Goal: Task Accomplishment & Management: Manage account settings

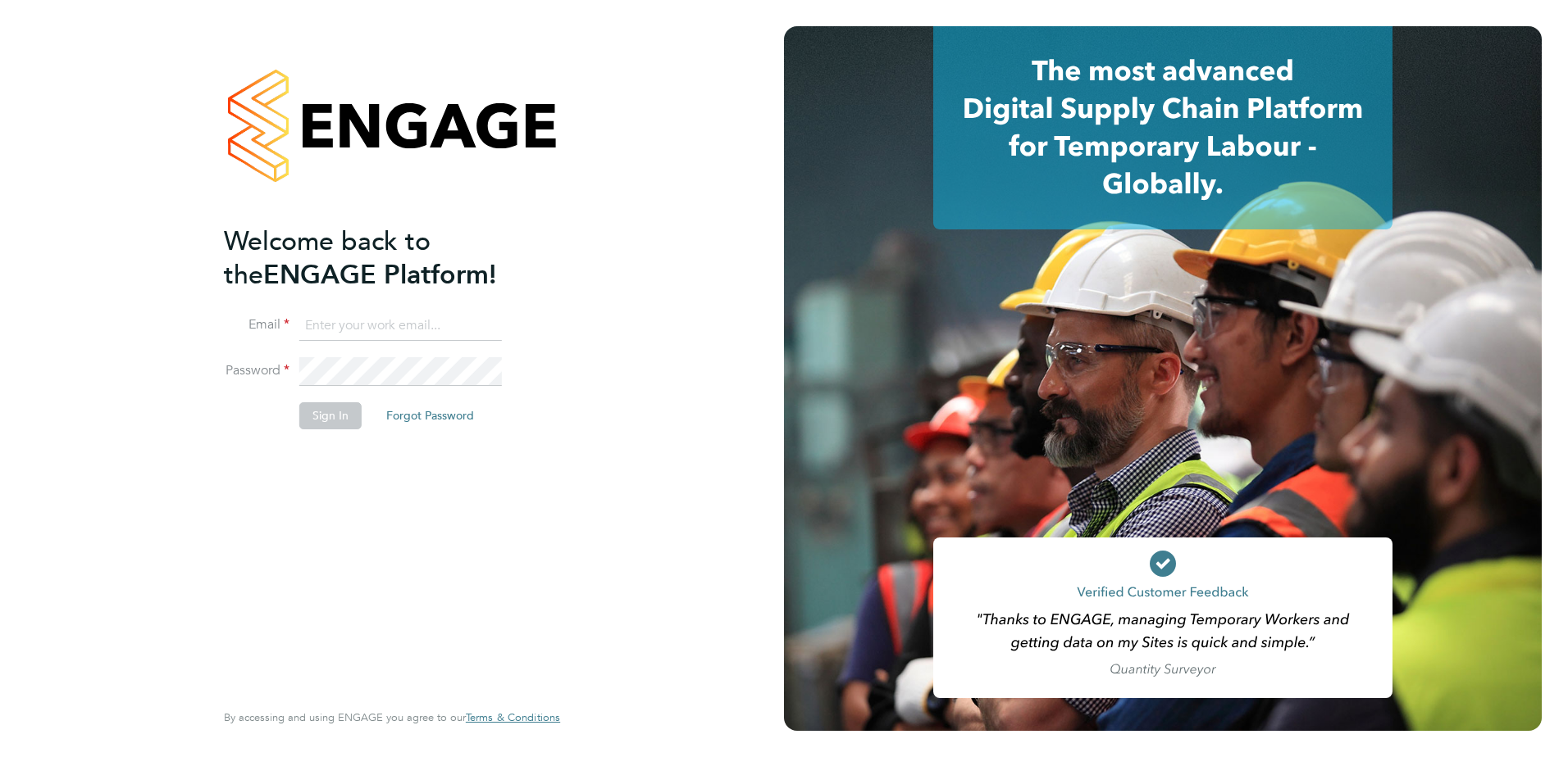
type input "paul.marcus@vistry.co.uk"
click at [318, 408] on button "Sign In" at bounding box center [330, 415] width 62 height 27
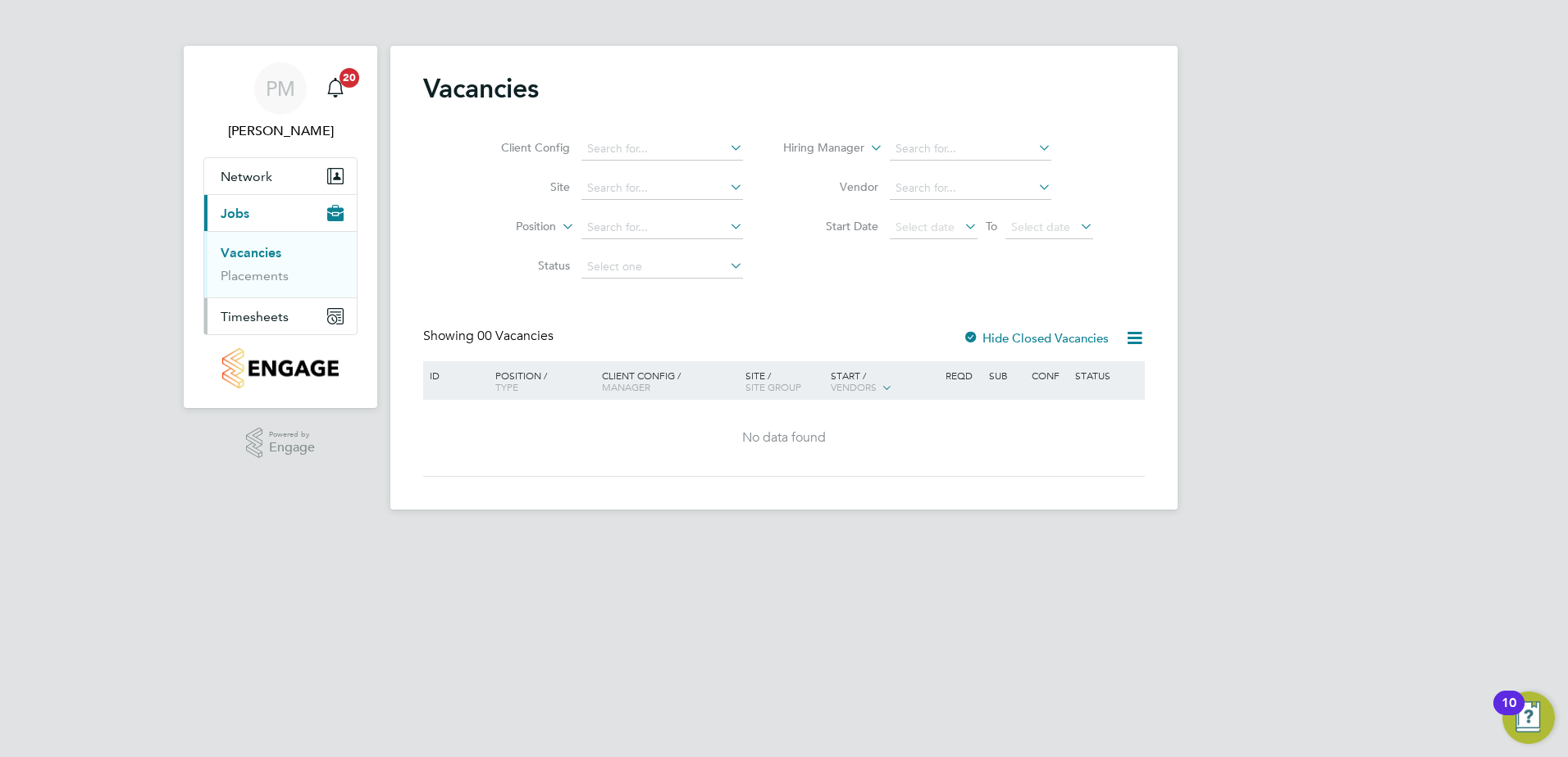
click at [245, 310] on span "Timesheets" at bounding box center [254, 317] width 68 height 16
click at [255, 286] on link "Timesheets" at bounding box center [254, 289] width 68 height 16
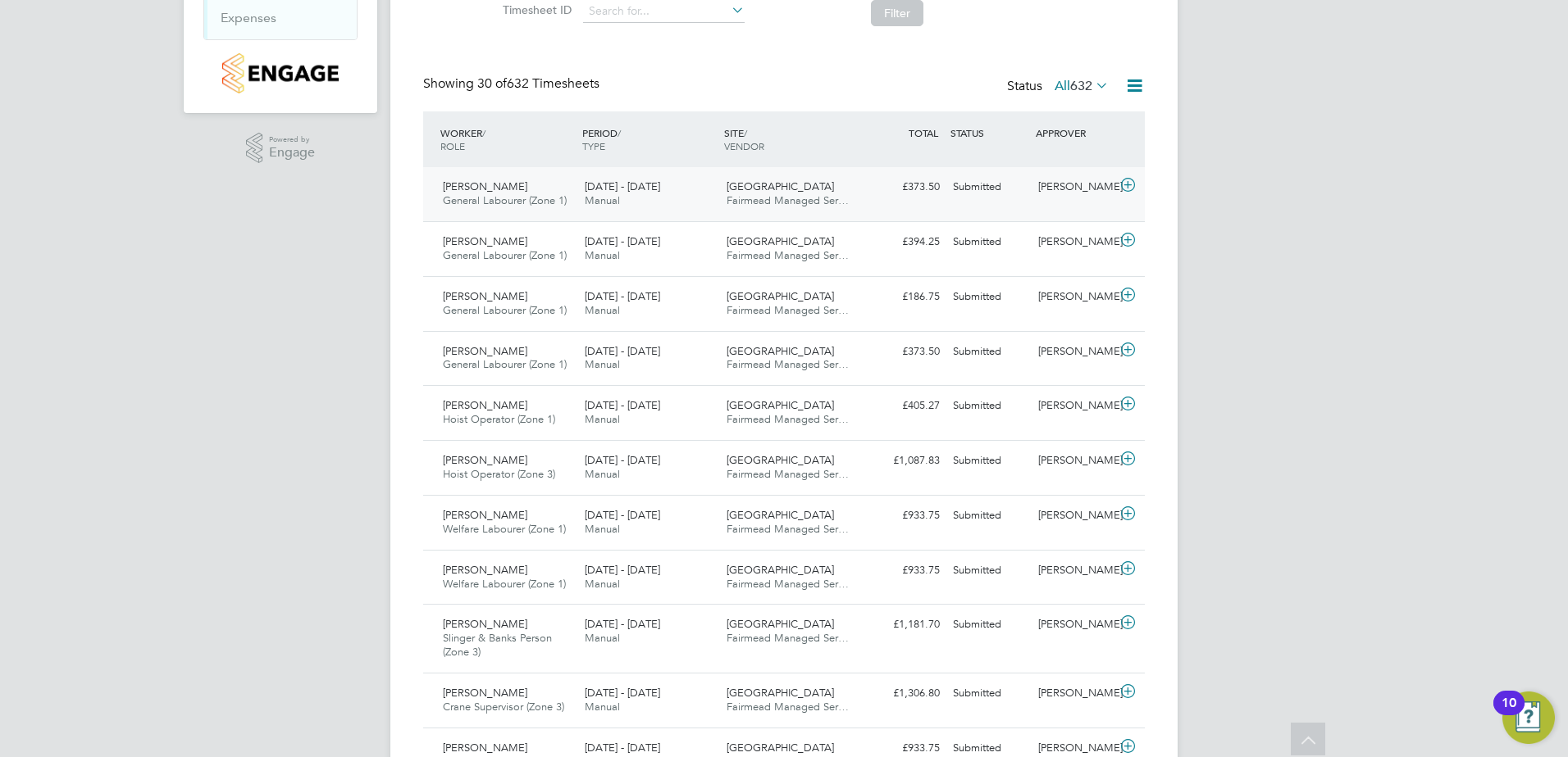
click at [488, 194] on span "General Labourer (Zone 1)" at bounding box center [505, 201] width 124 height 14
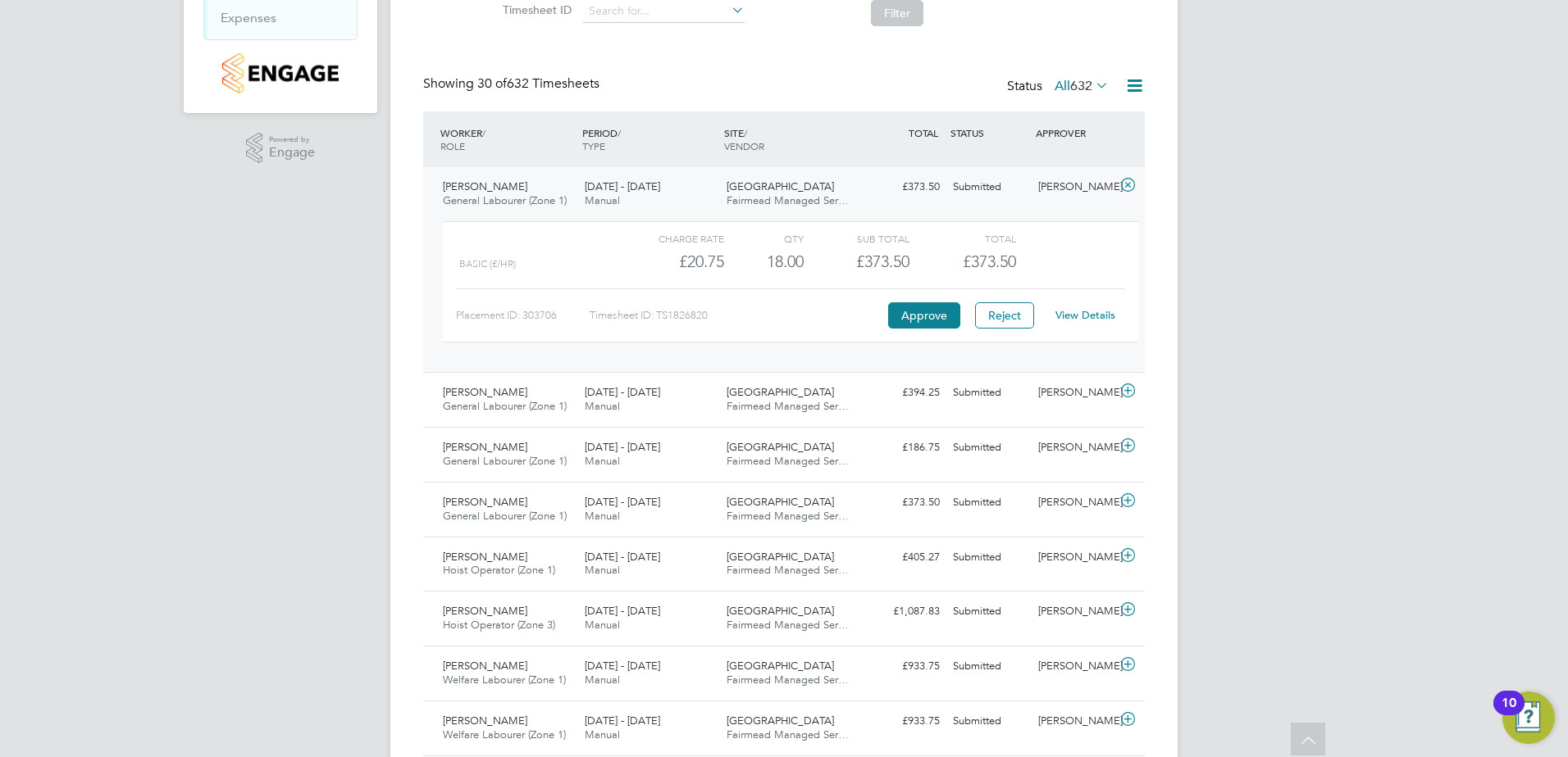
click at [1073, 314] on link "View Details" at bounding box center [1085, 315] width 60 height 14
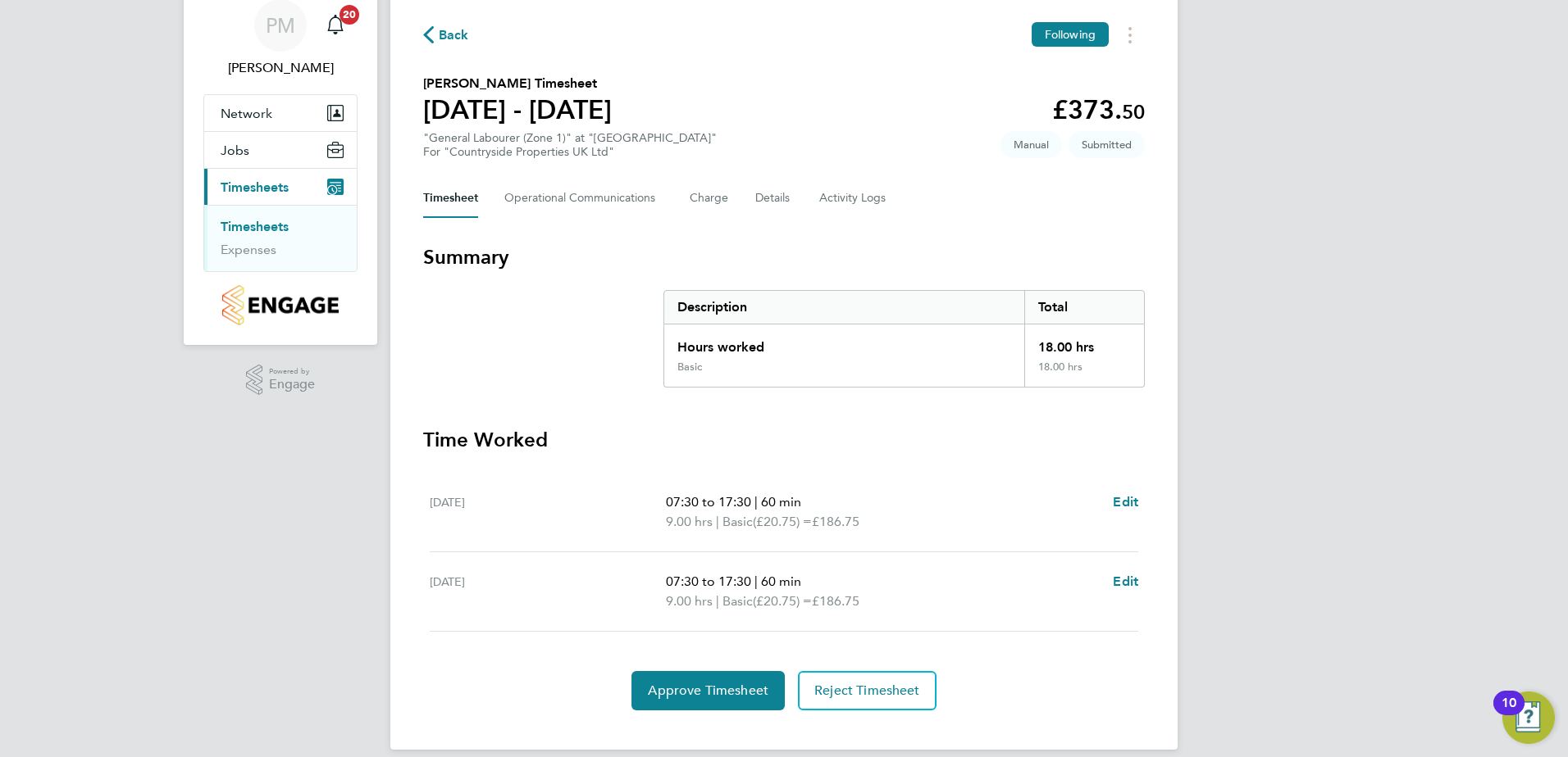
scroll to position [82, 0]
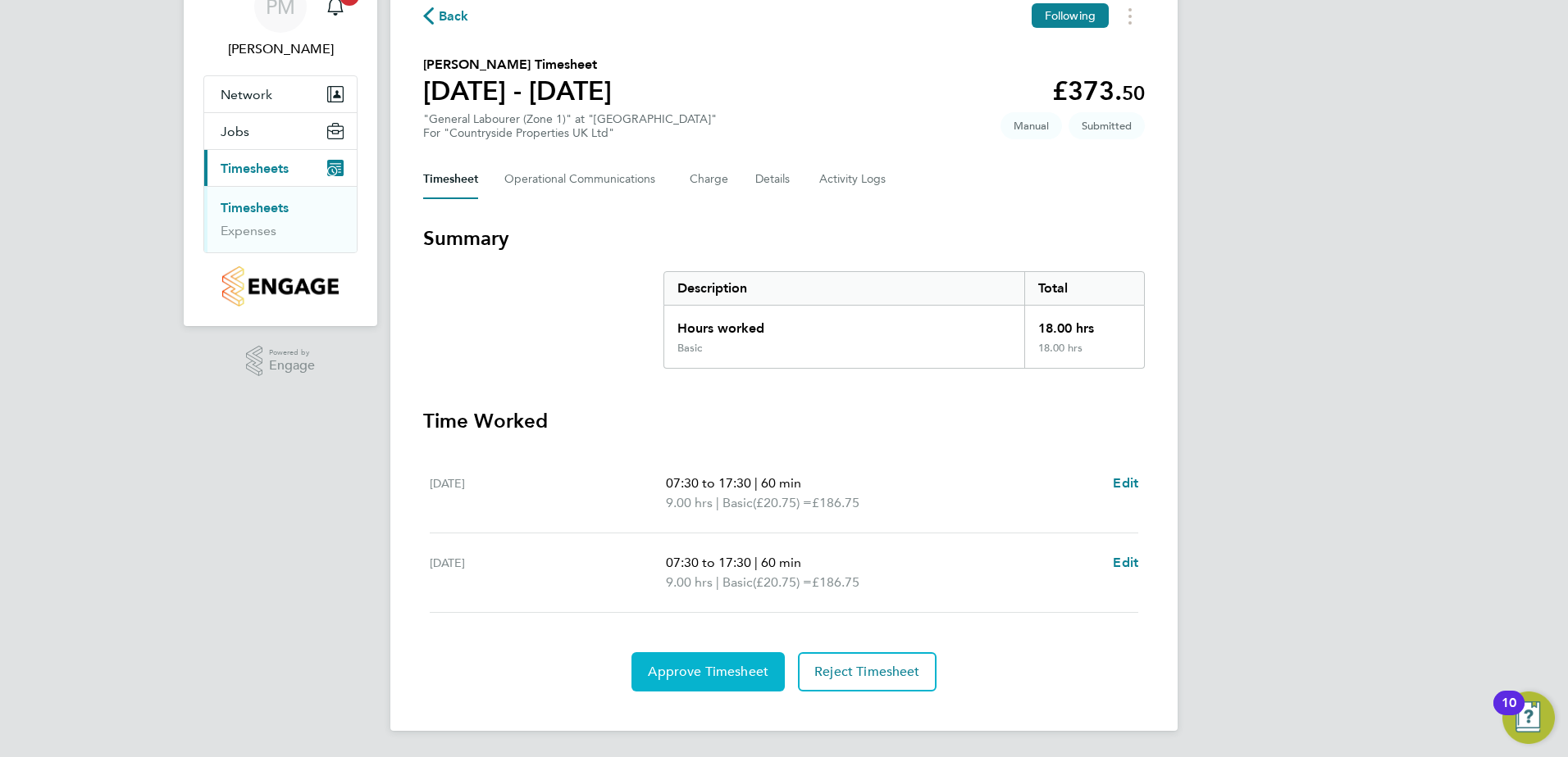
click at [694, 676] on span "Approve Timesheet" at bounding box center [708, 672] width 120 height 17
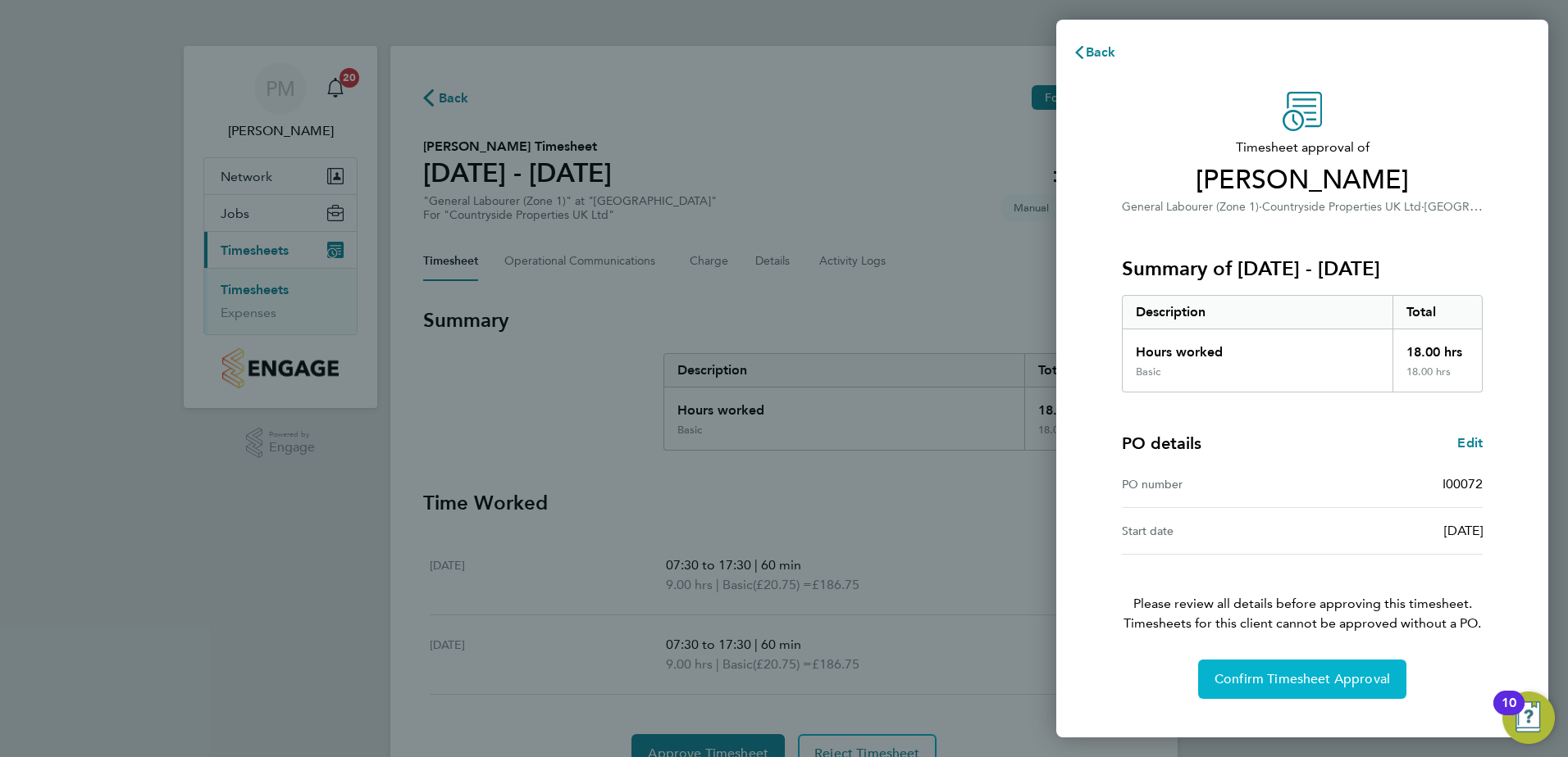
click at [1263, 666] on button "Confirm Timesheet Approval" at bounding box center [1303, 679] width 209 height 39
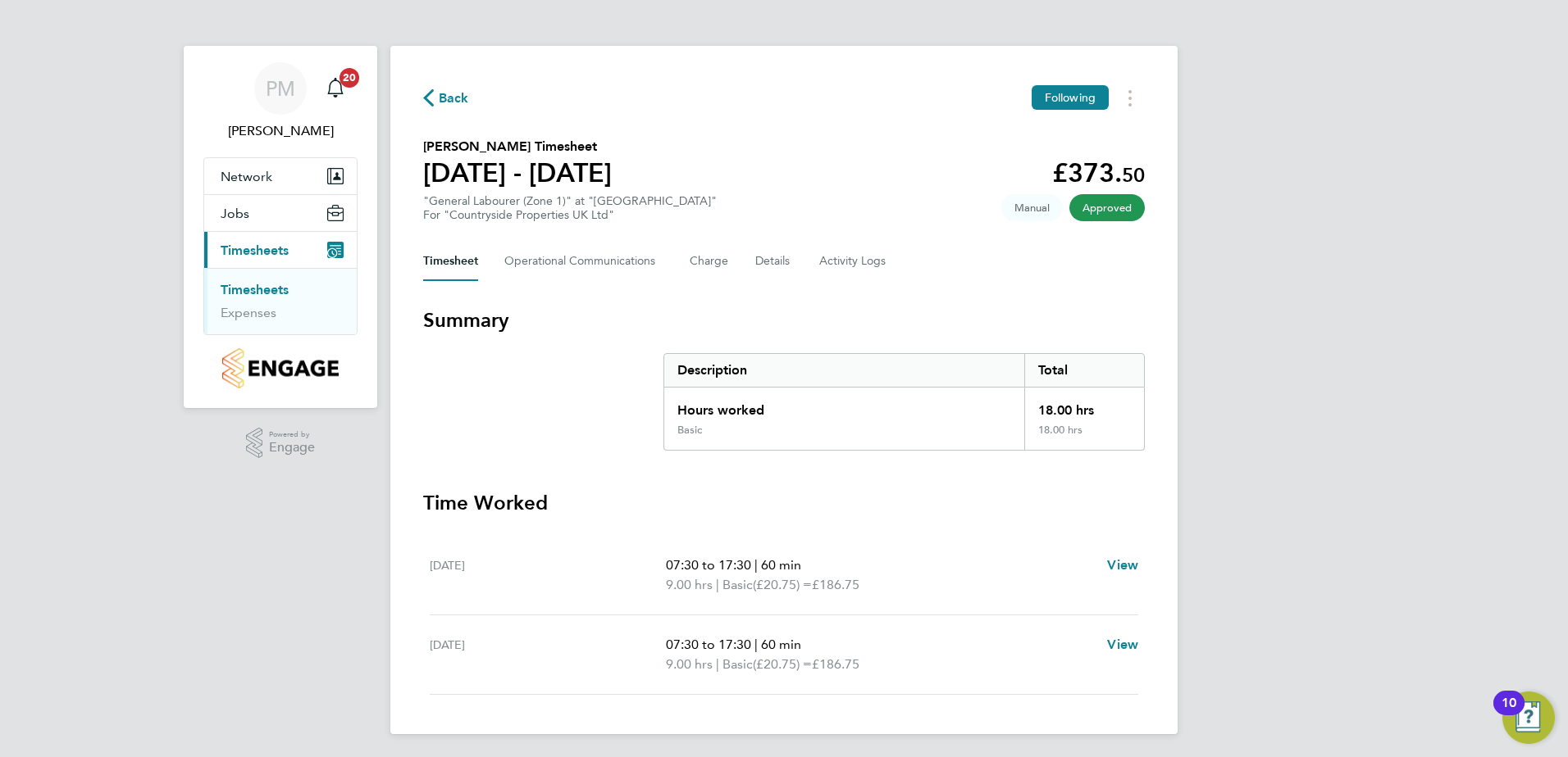
scroll to position [3, 0]
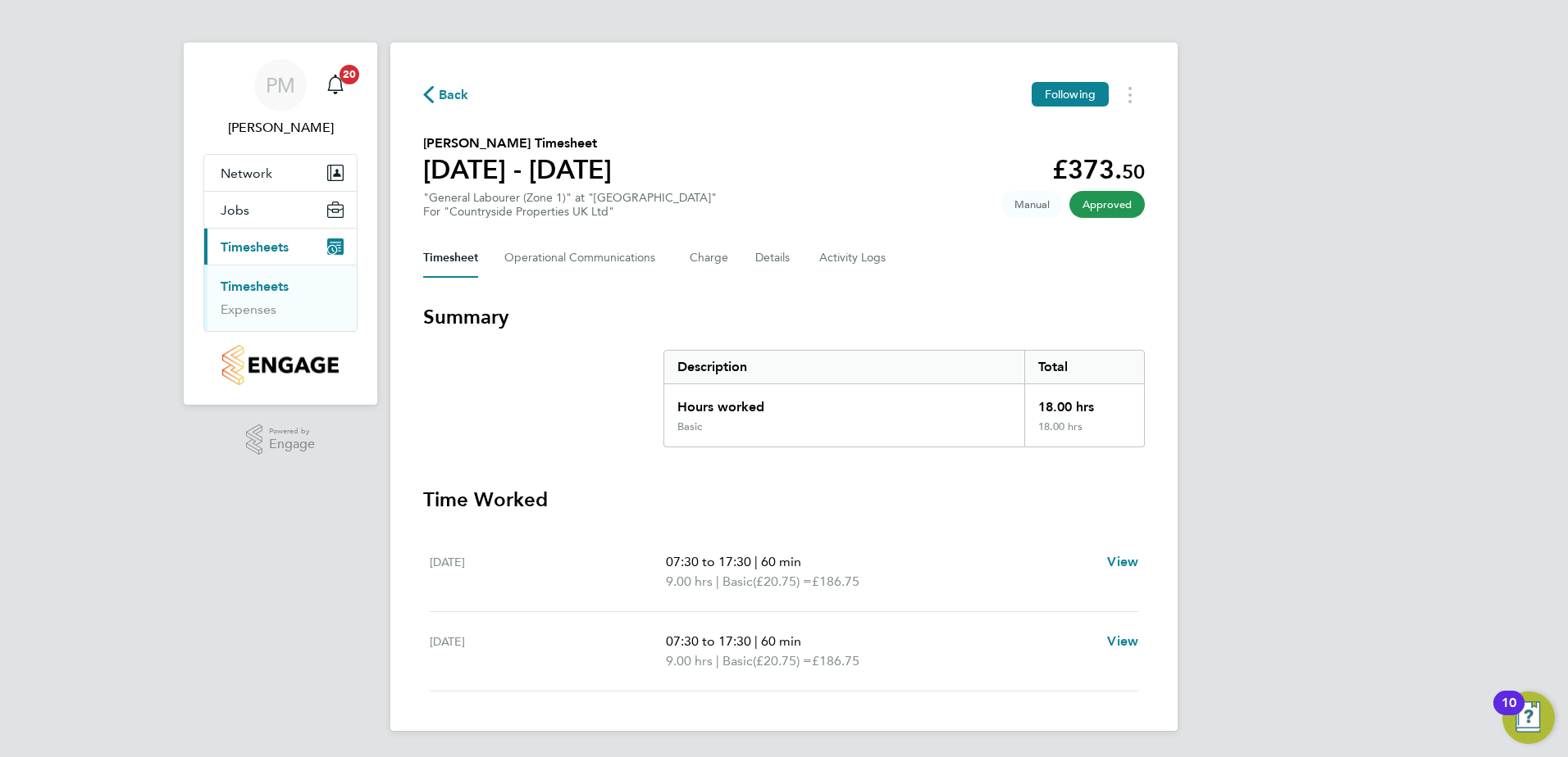
drag, startPoint x: 253, startPoint y: 282, endPoint x: 272, endPoint y: 283, distance: 19.0
click at [253, 282] on link "Timesheets" at bounding box center [254, 286] width 68 height 16
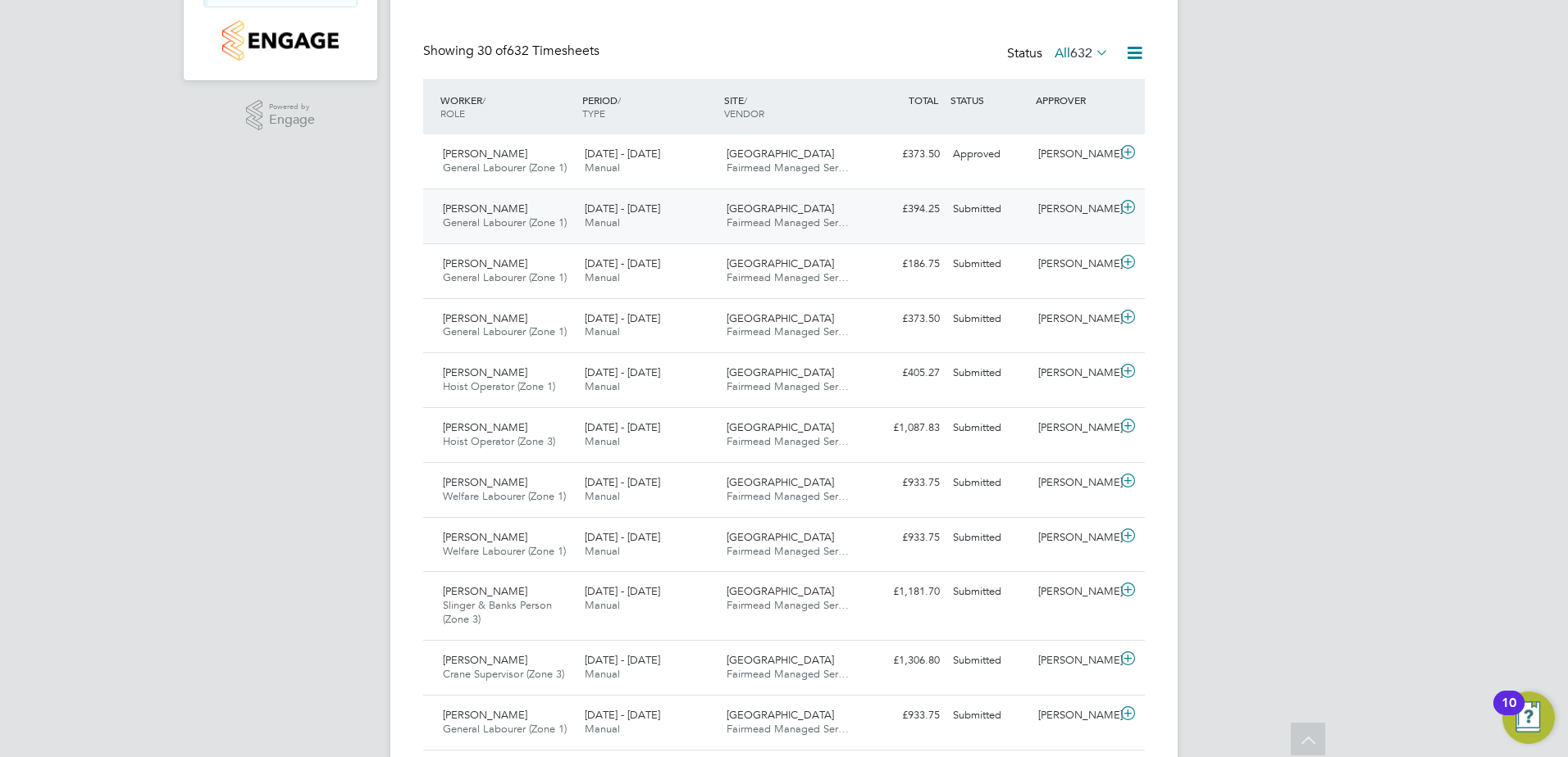
click at [483, 204] on span "[PERSON_NAME]" at bounding box center [486, 209] width 85 height 14
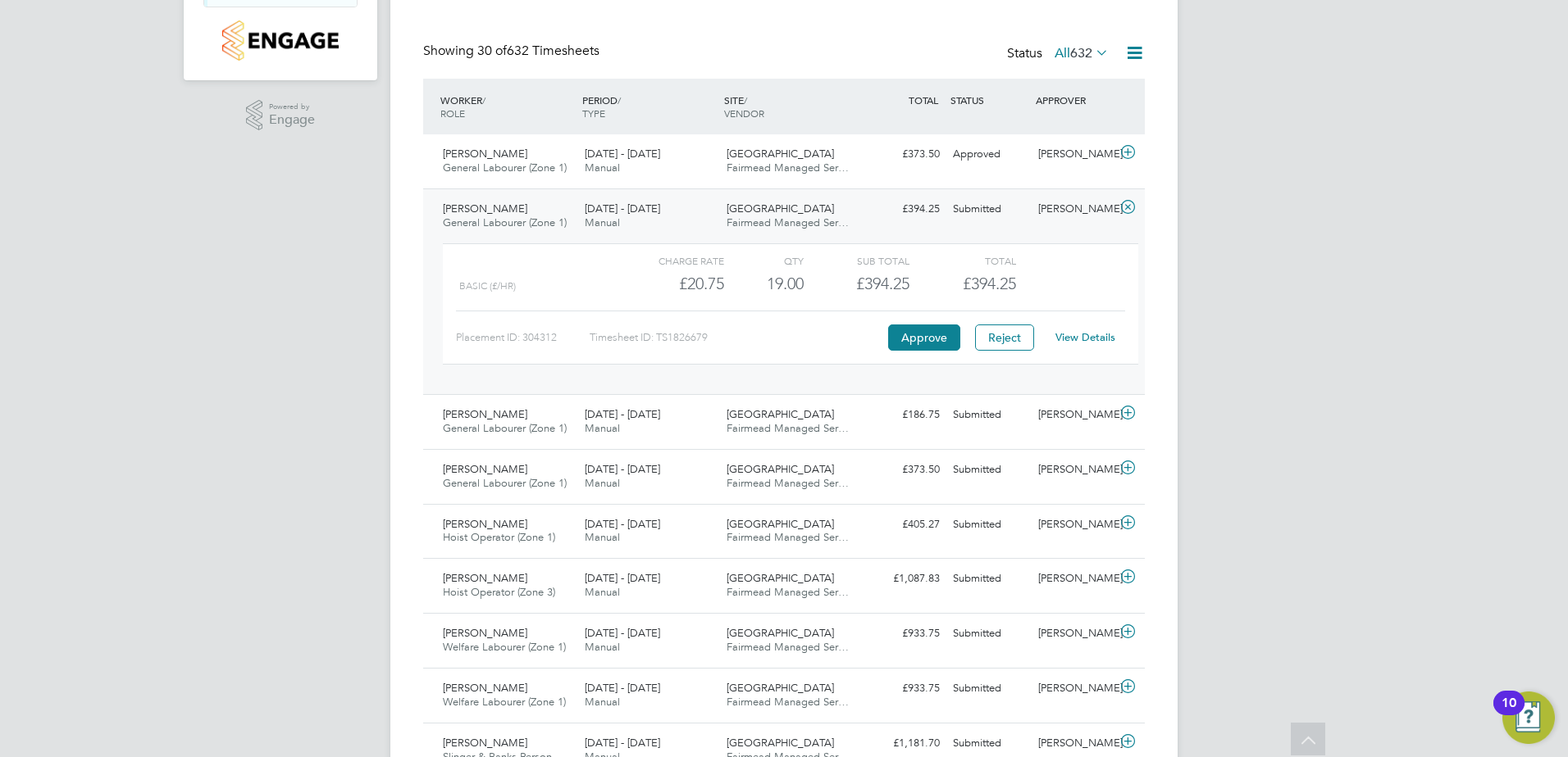
click at [1085, 337] on link "View Details" at bounding box center [1085, 338] width 60 height 14
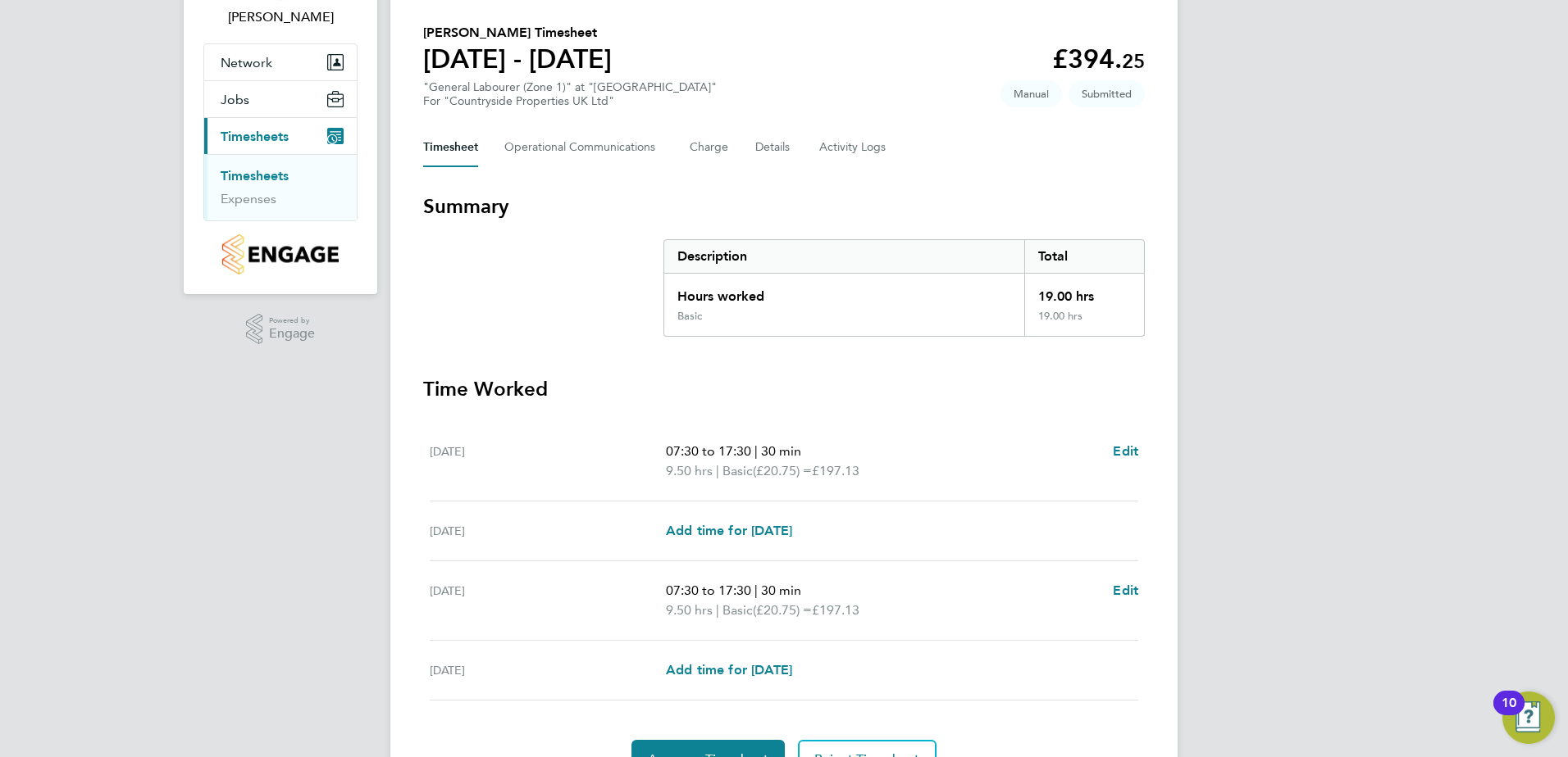
scroll to position [202, 0]
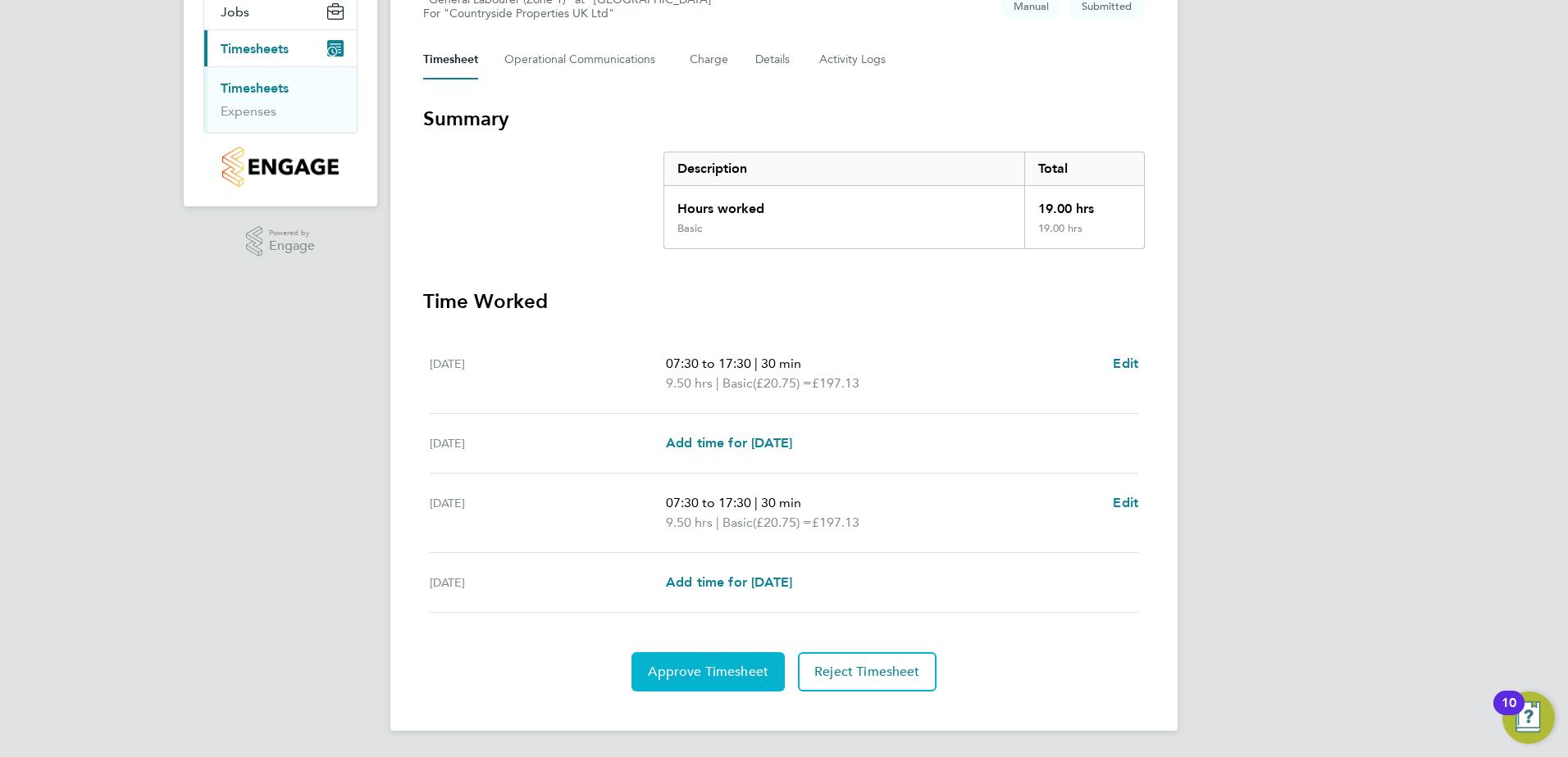
click at [703, 664] on span "Approve Timesheet" at bounding box center [708, 672] width 120 height 17
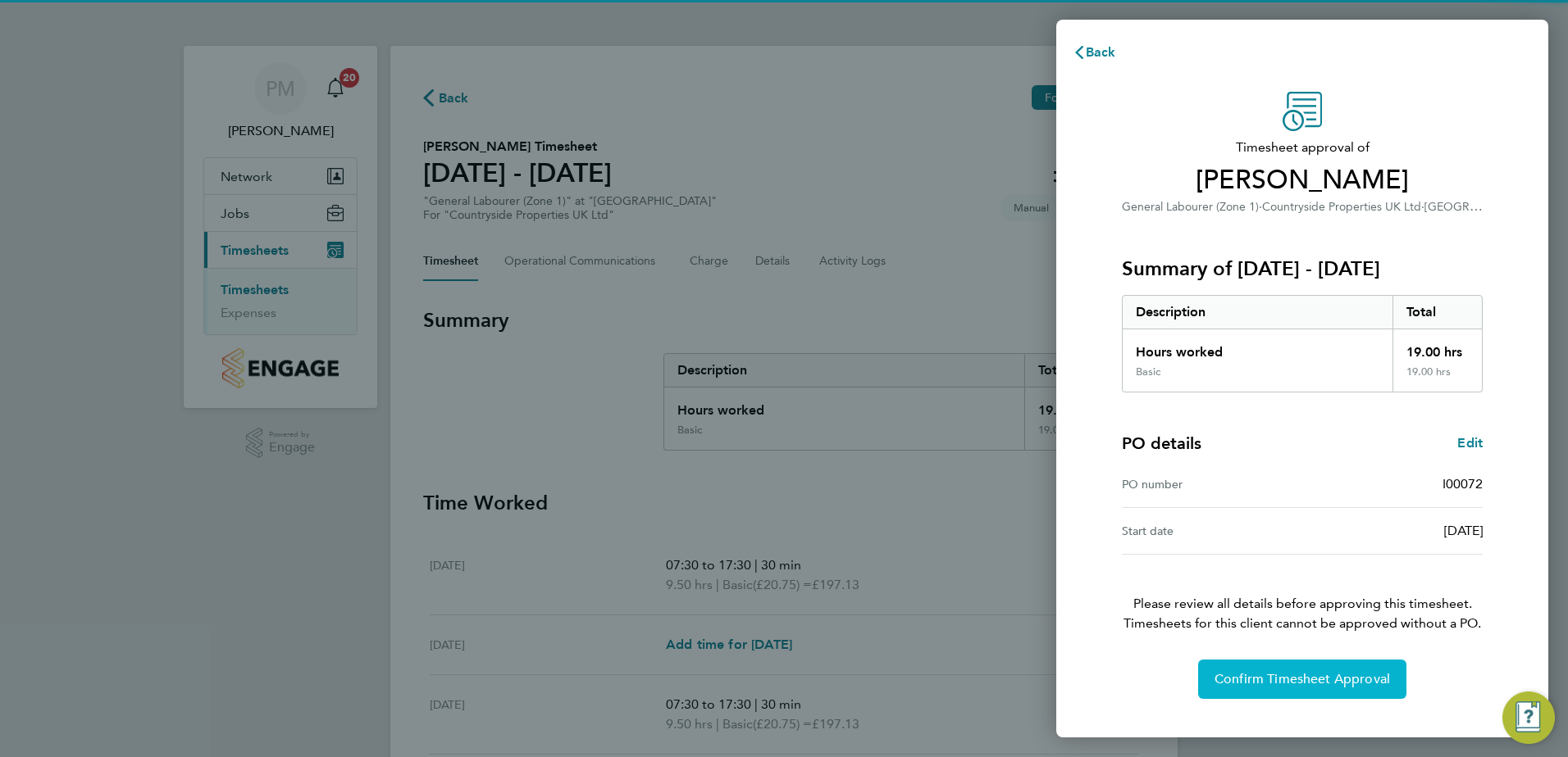
click at [1297, 665] on button "Confirm Timesheet Approval" at bounding box center [1303, 679] width 209 height 39
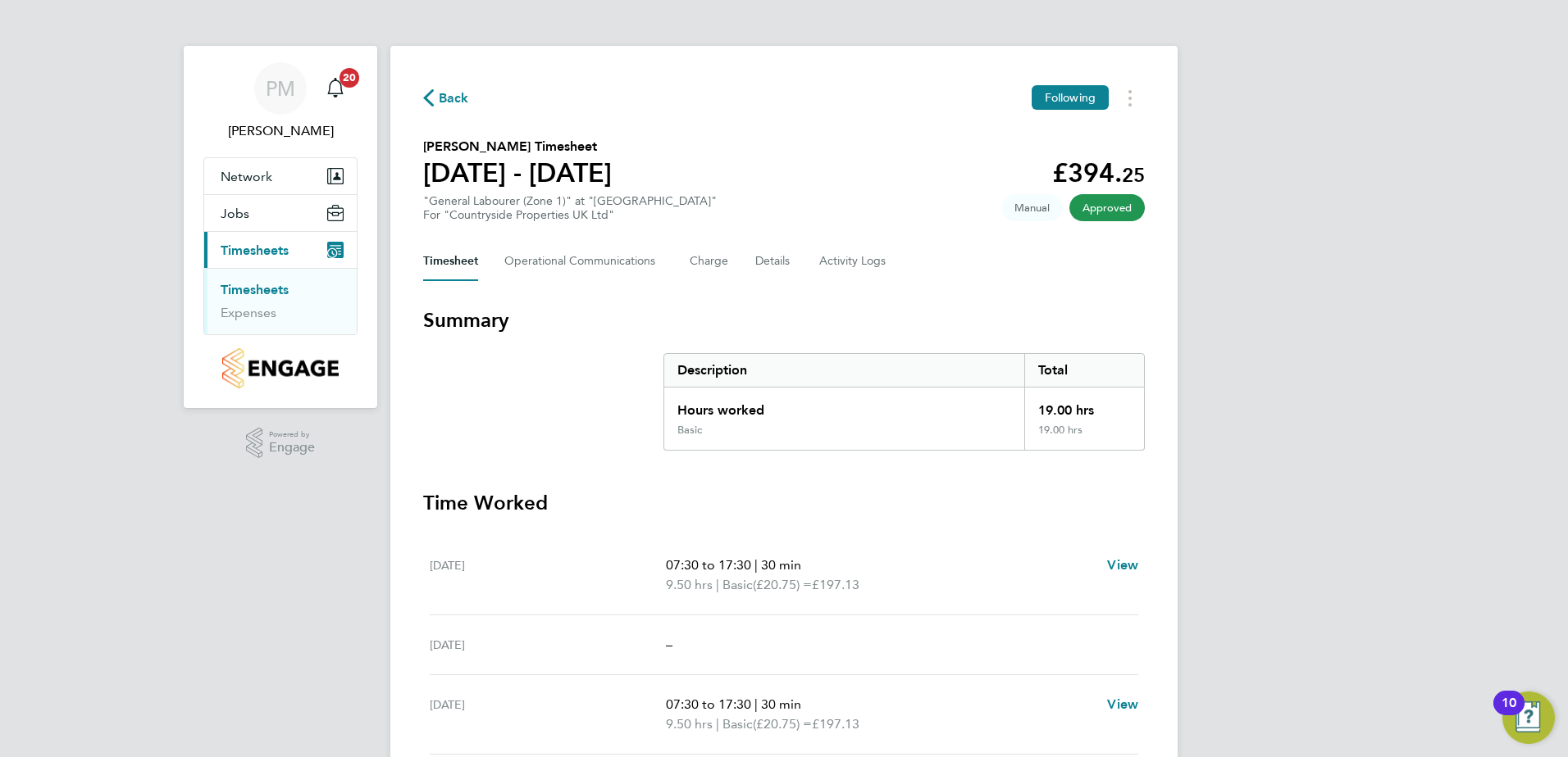
click at [252, 285] on link "Timesheets" at bounding box center [254, 289] width 68 height 16
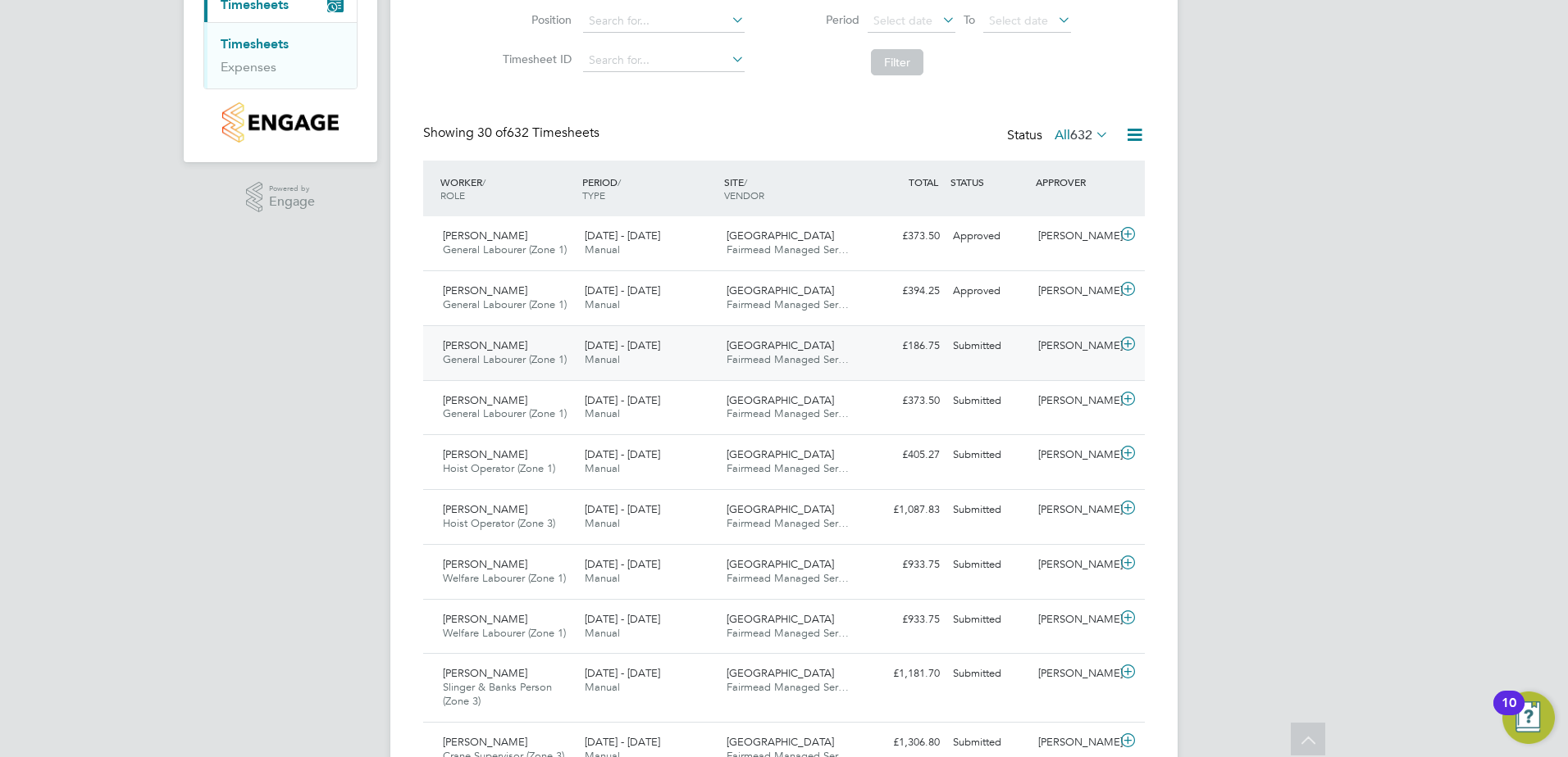
click at [502, 348] on span "[PERSON_NAME]" at bounding box center [486, 346] width 85 height 14
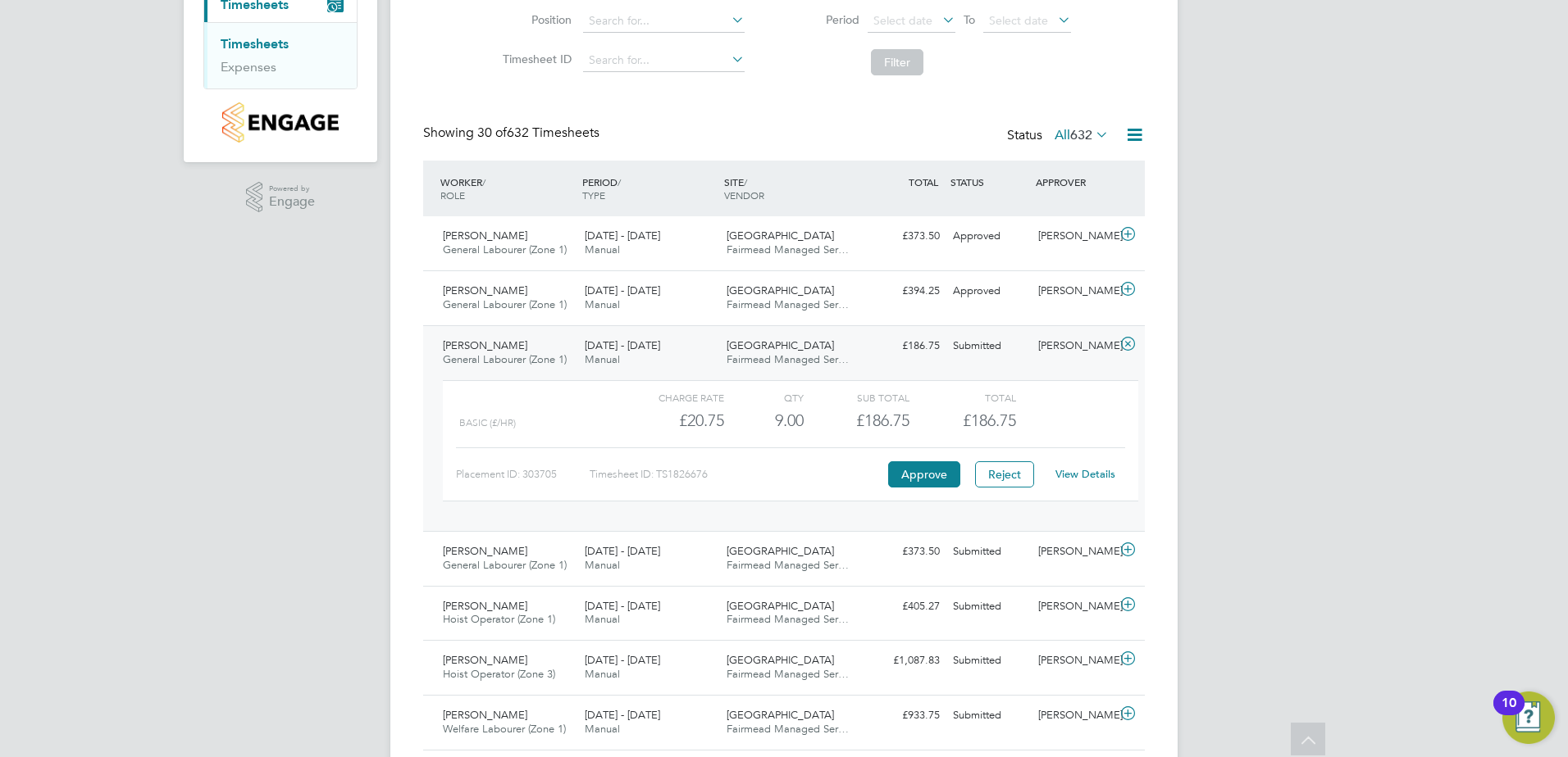
click at [1085, 473] on link "View Details" at bounding box center [1085, 474] width 60 height 14
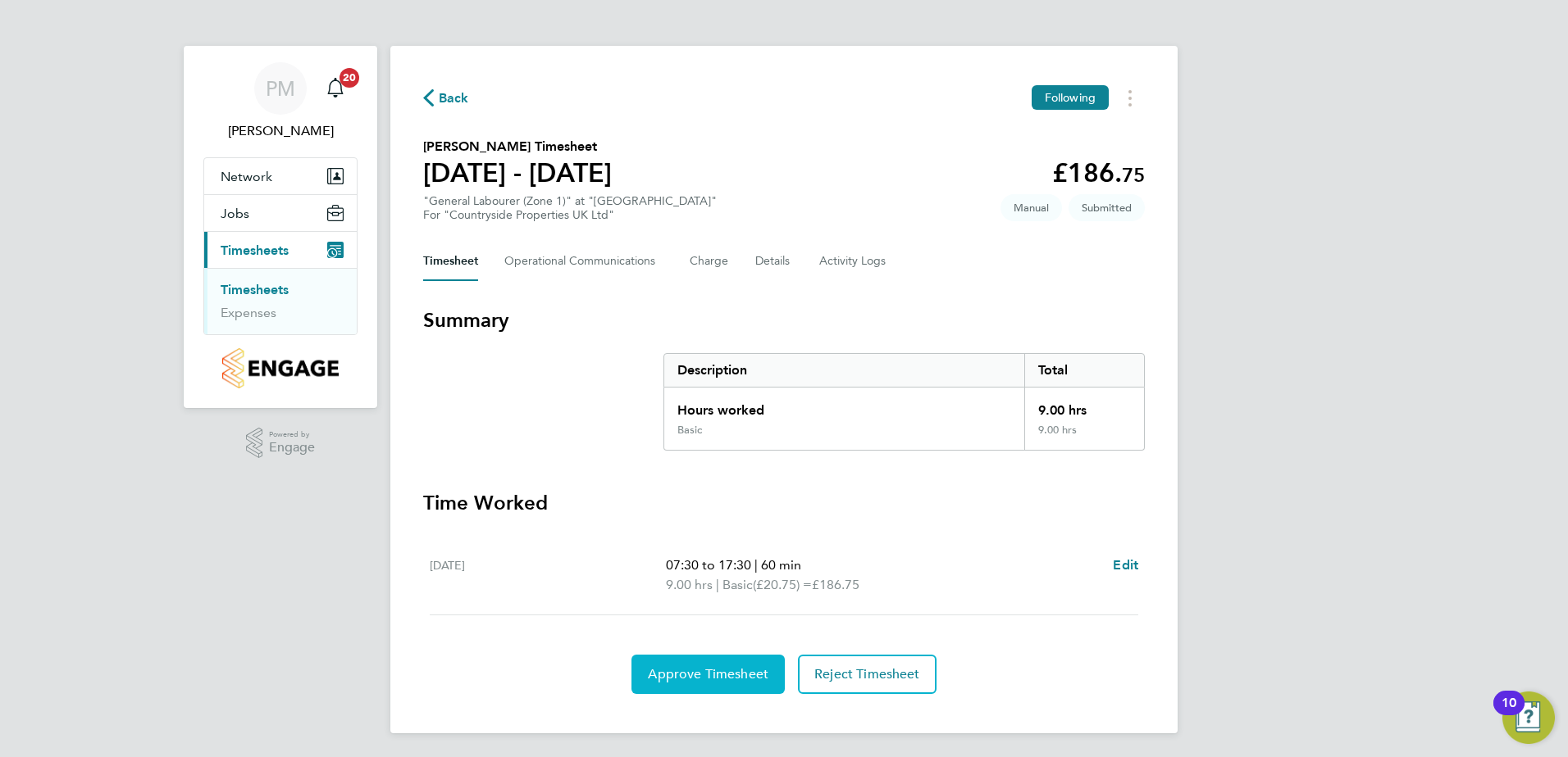
click at [697, 668] on span "Approve Timesheet" at bounding box center [708, 674] width 120 height 17
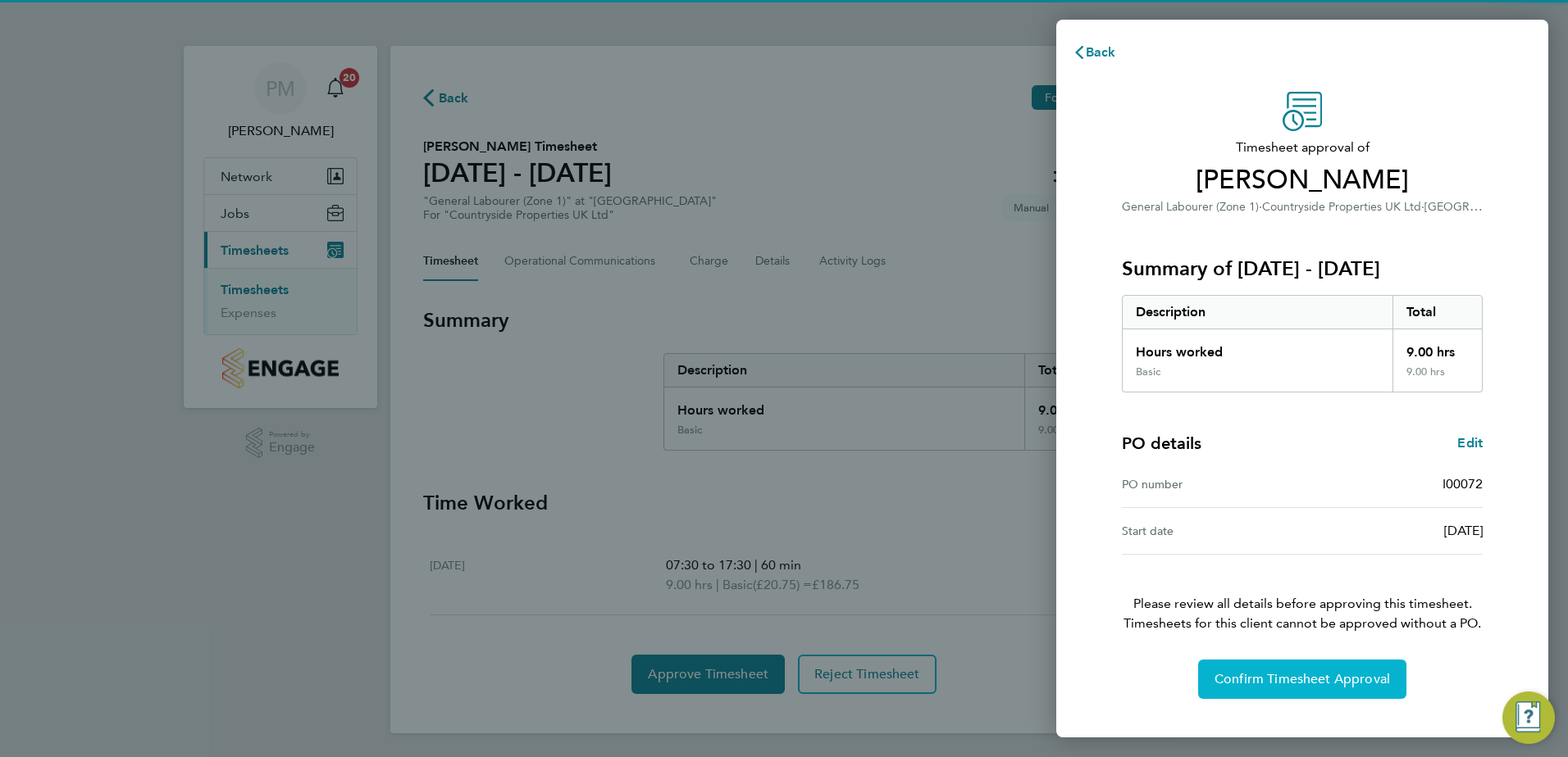
click at [1265, 681] on span "Confirm Timesheet Approval" at bounding box center [1302, 679] width 175 height 17
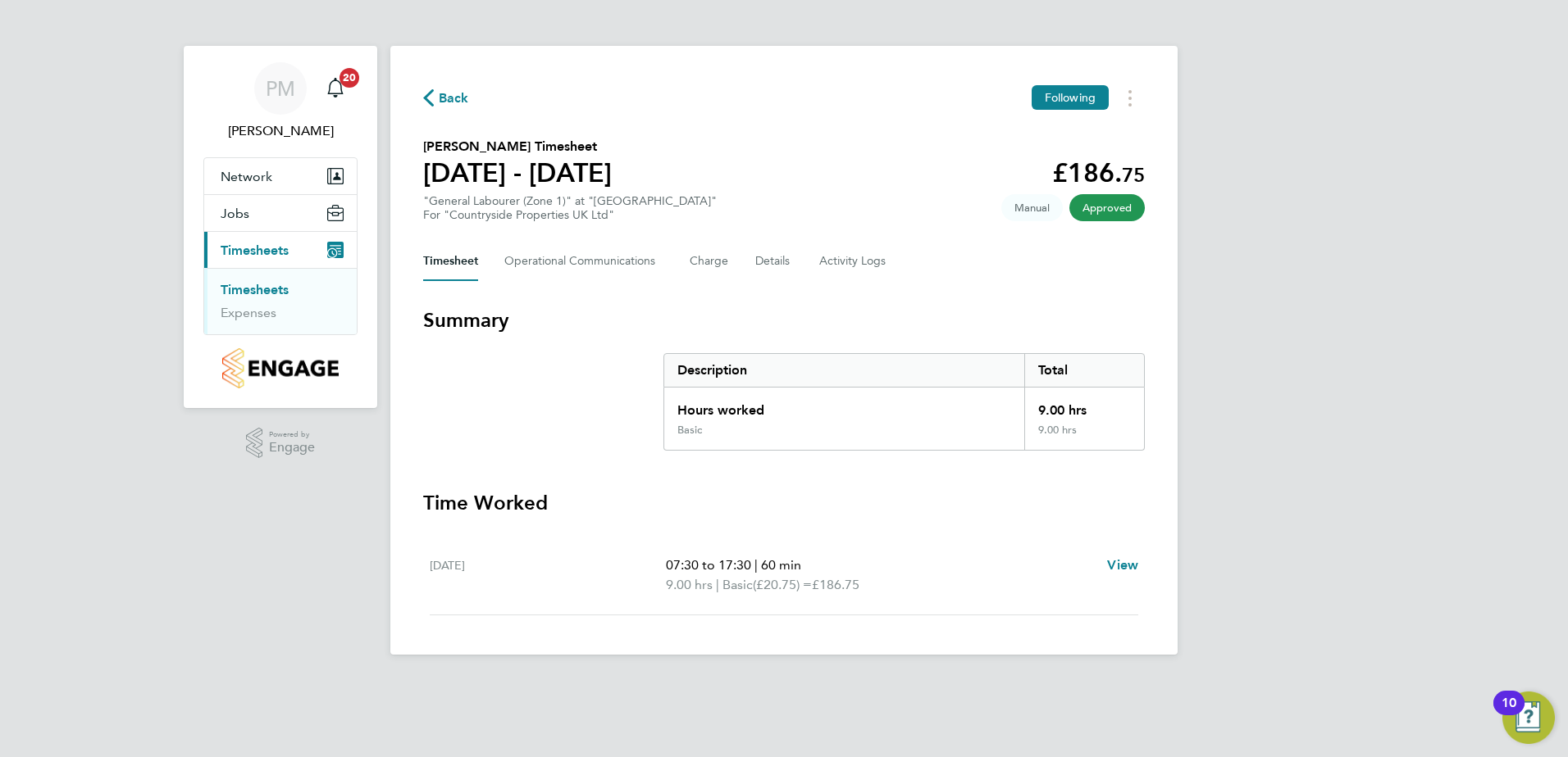
click at [242, 286] on link "Timesheets" at bounding box center [254, 289] width 68 height 16
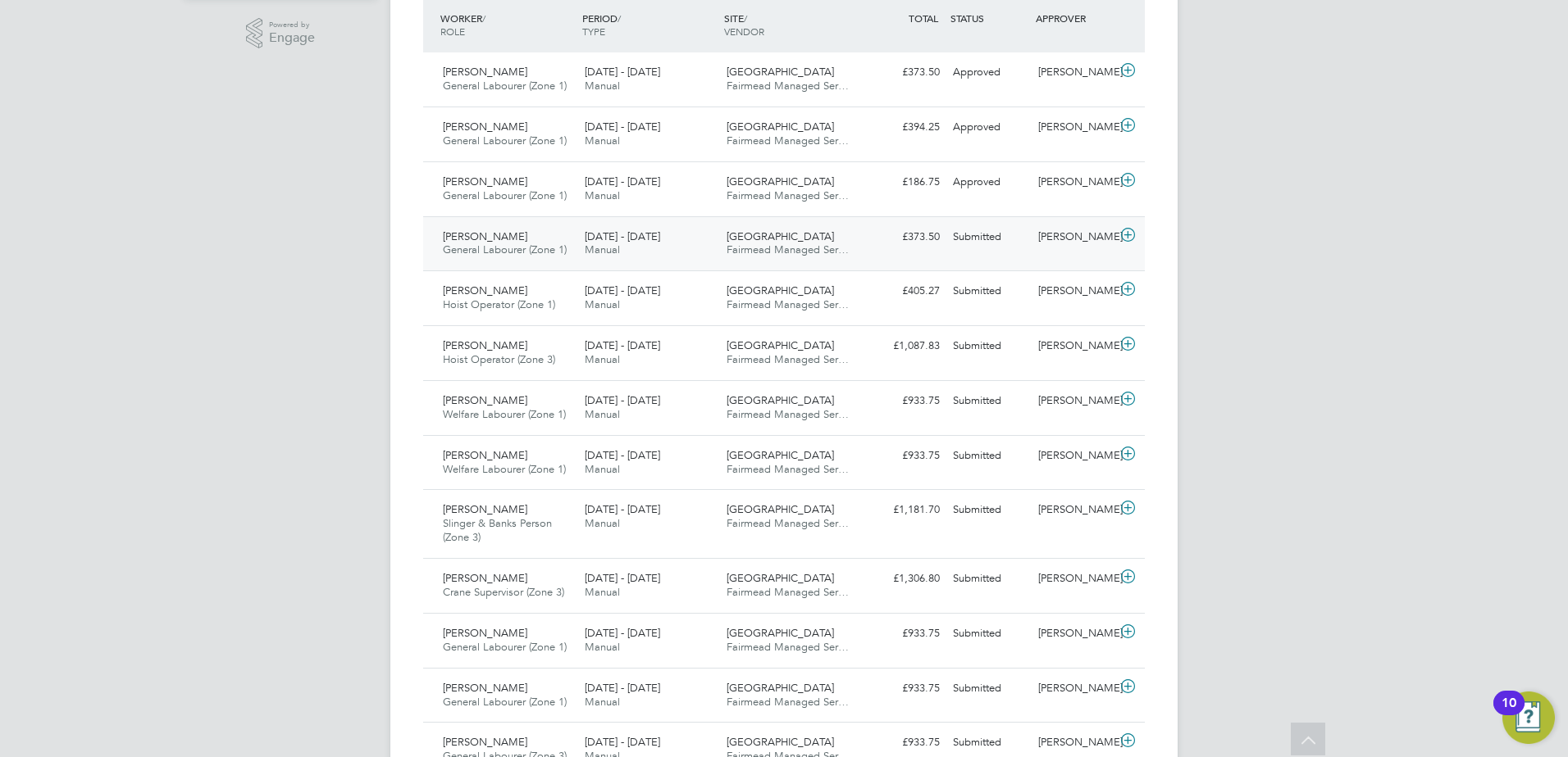
click at [463, 238] on span "Abraham Solomon" at bounding box center [486, 236] width 85 height 14
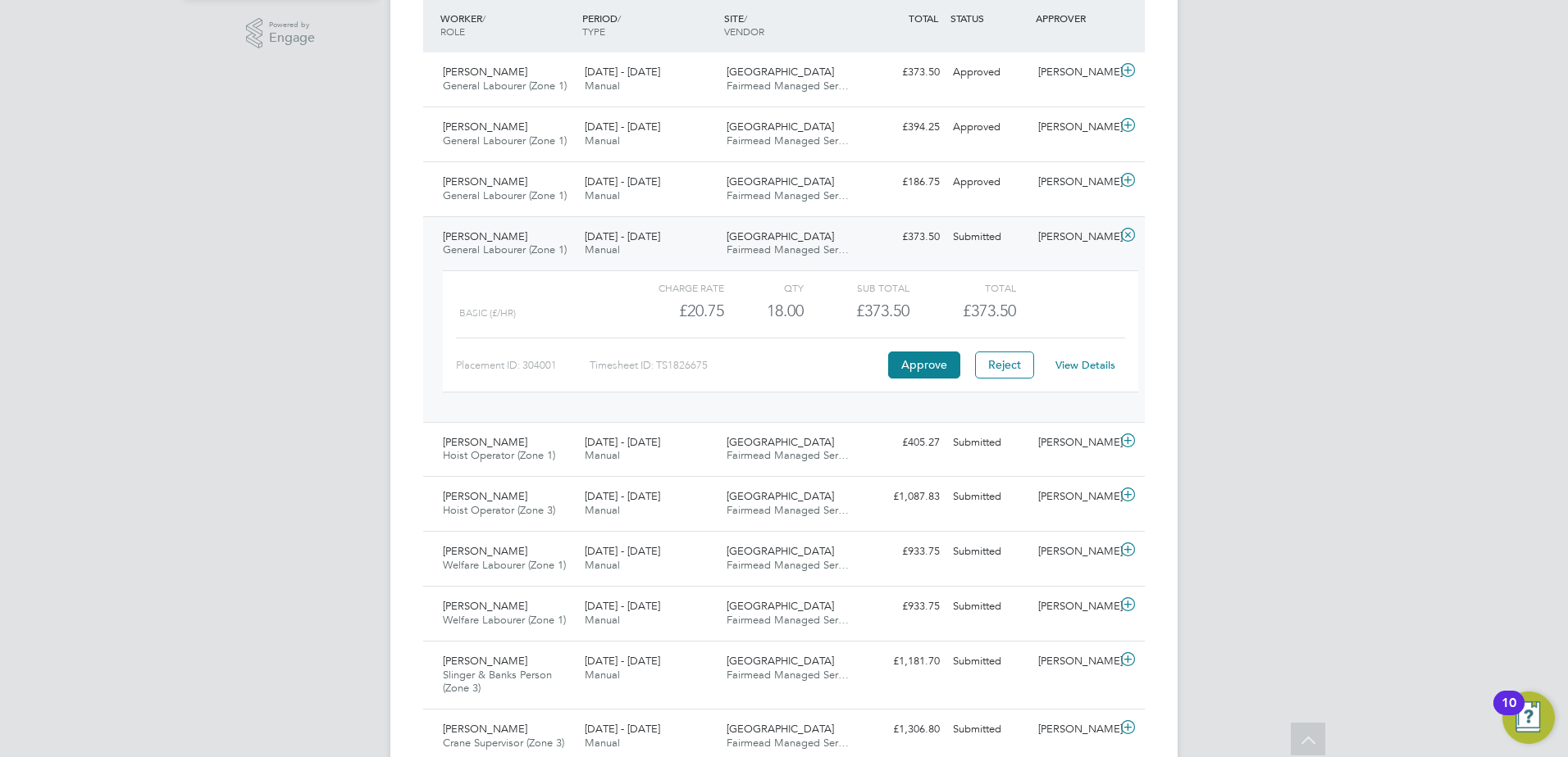
click at [1081, 363] on link "View Details" at bounding box center [1085, 365] width 60 height 14
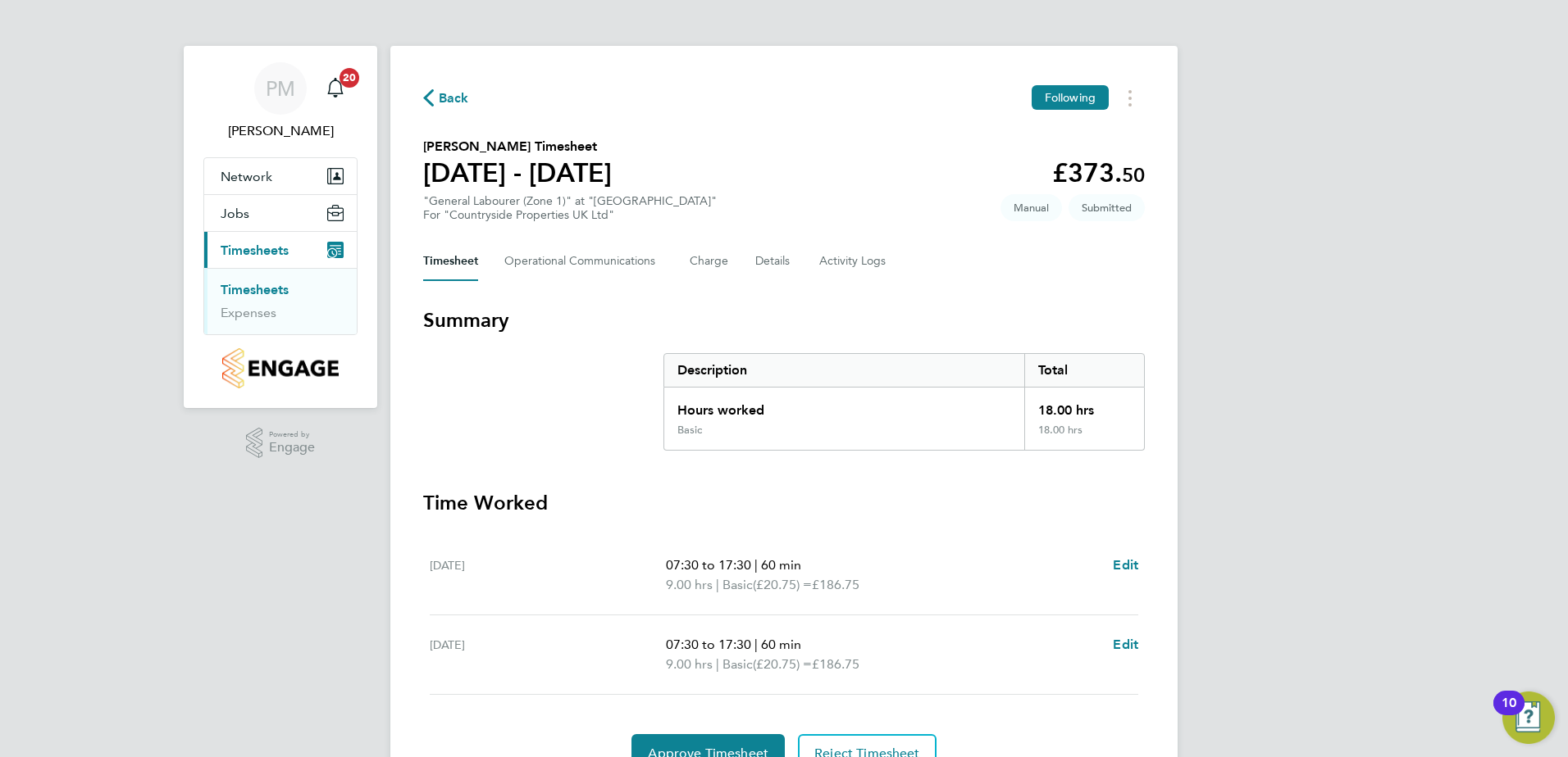
scroll to position [82, 0]
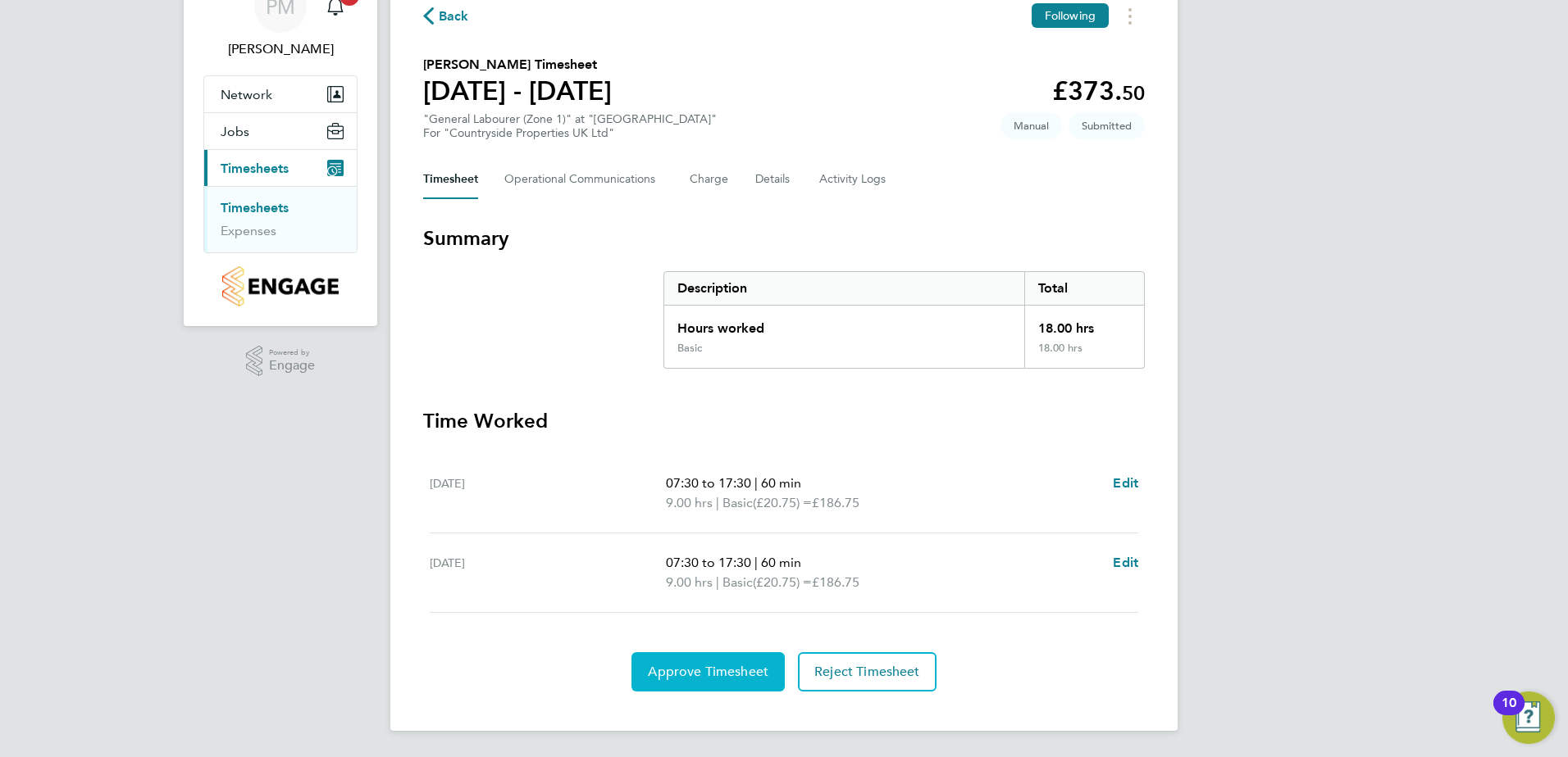
click at [718, 662] on button "Approve Timesheet" at bounding box center [708, 672] width 154 height 39
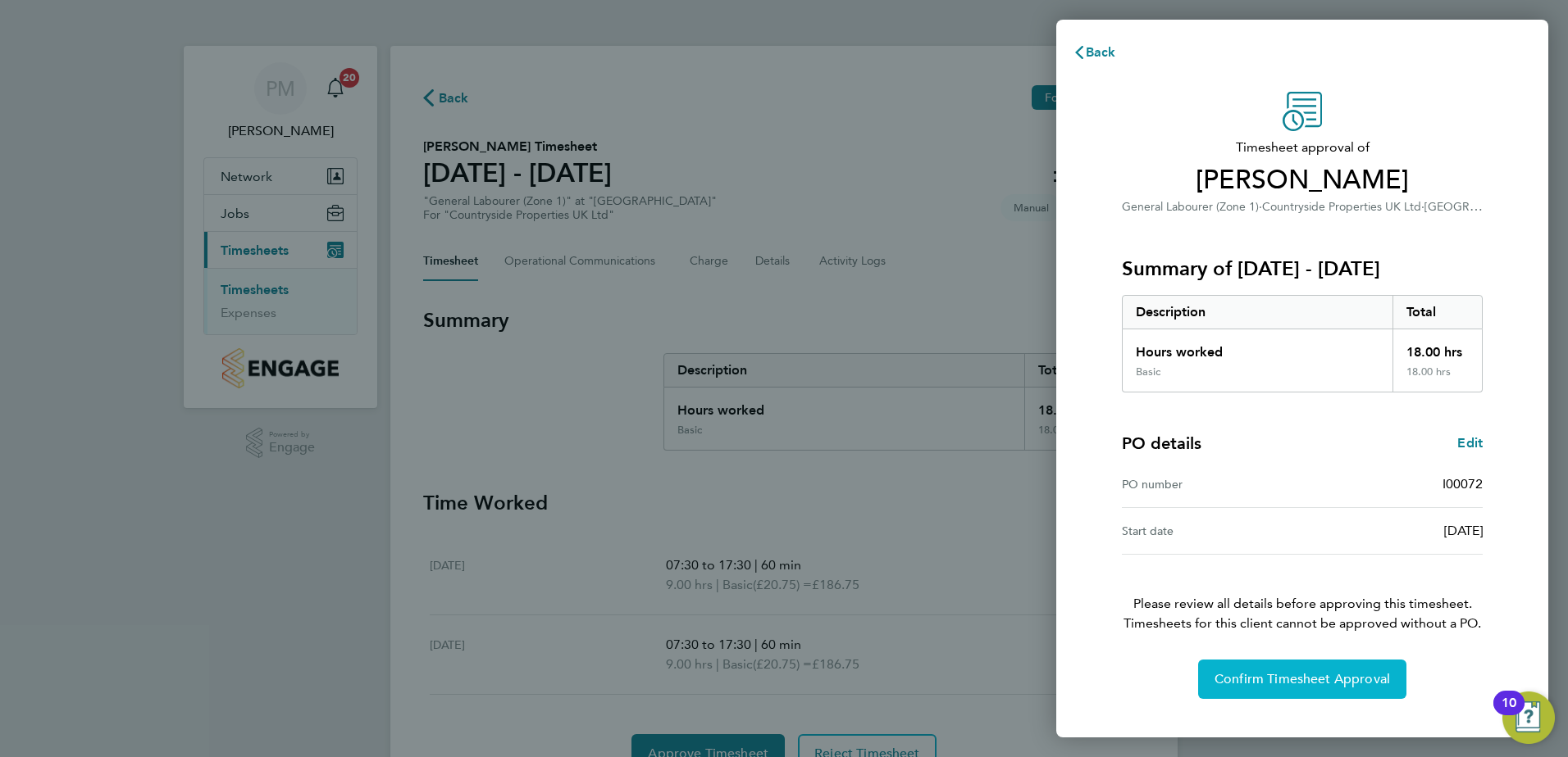
click at [1303, 680] on span "Confirm Timesheet Approval" at bounding box center [1302, 679] width 175 height 17
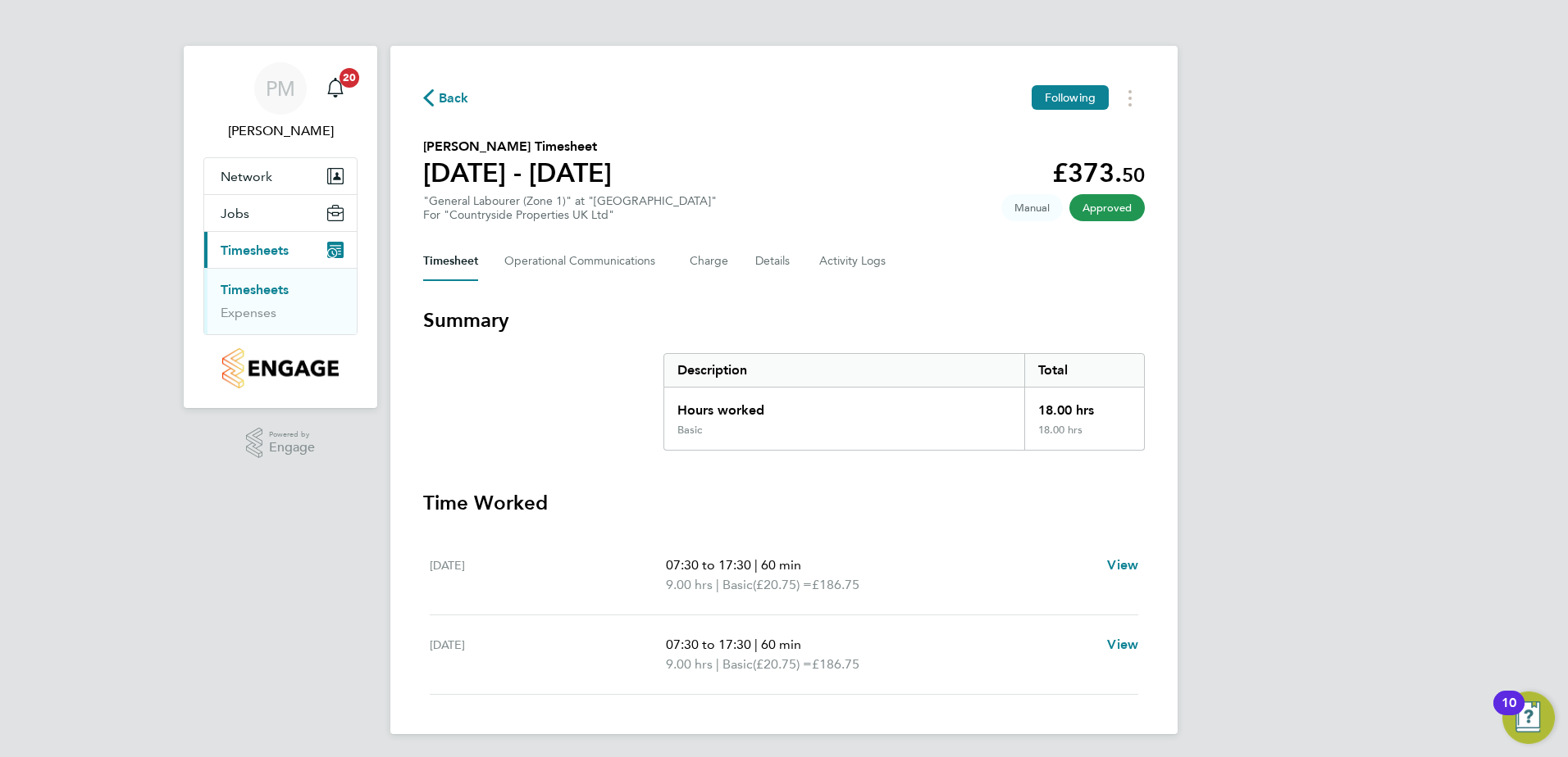
click at [239, 283] on link "Timesheets" at bounding box center [254, 289] width 68 height 16
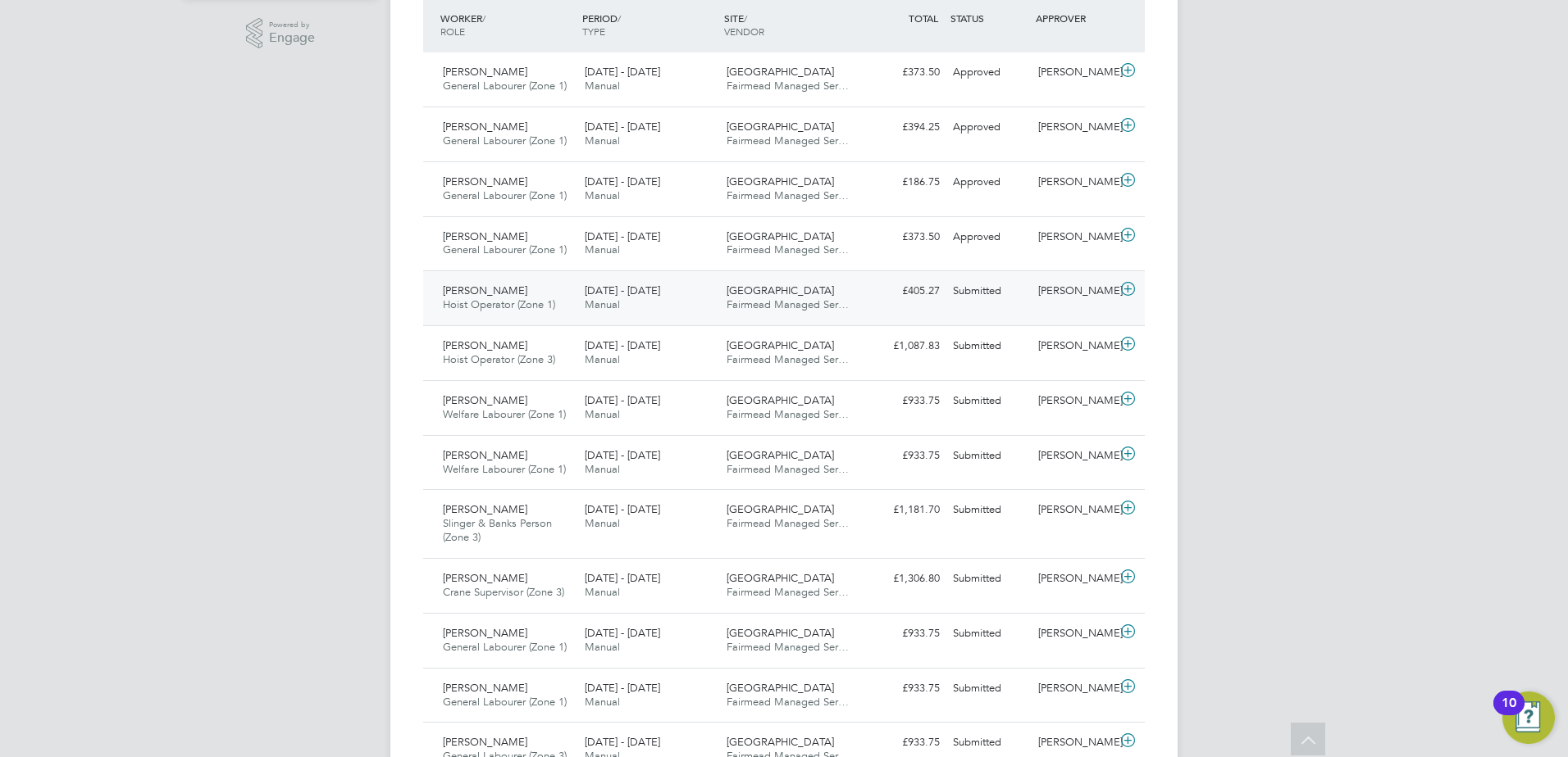
click at [483, 291] on span "[PERSON_NAME]" at bounding box center [486, 290] width 85 height 14
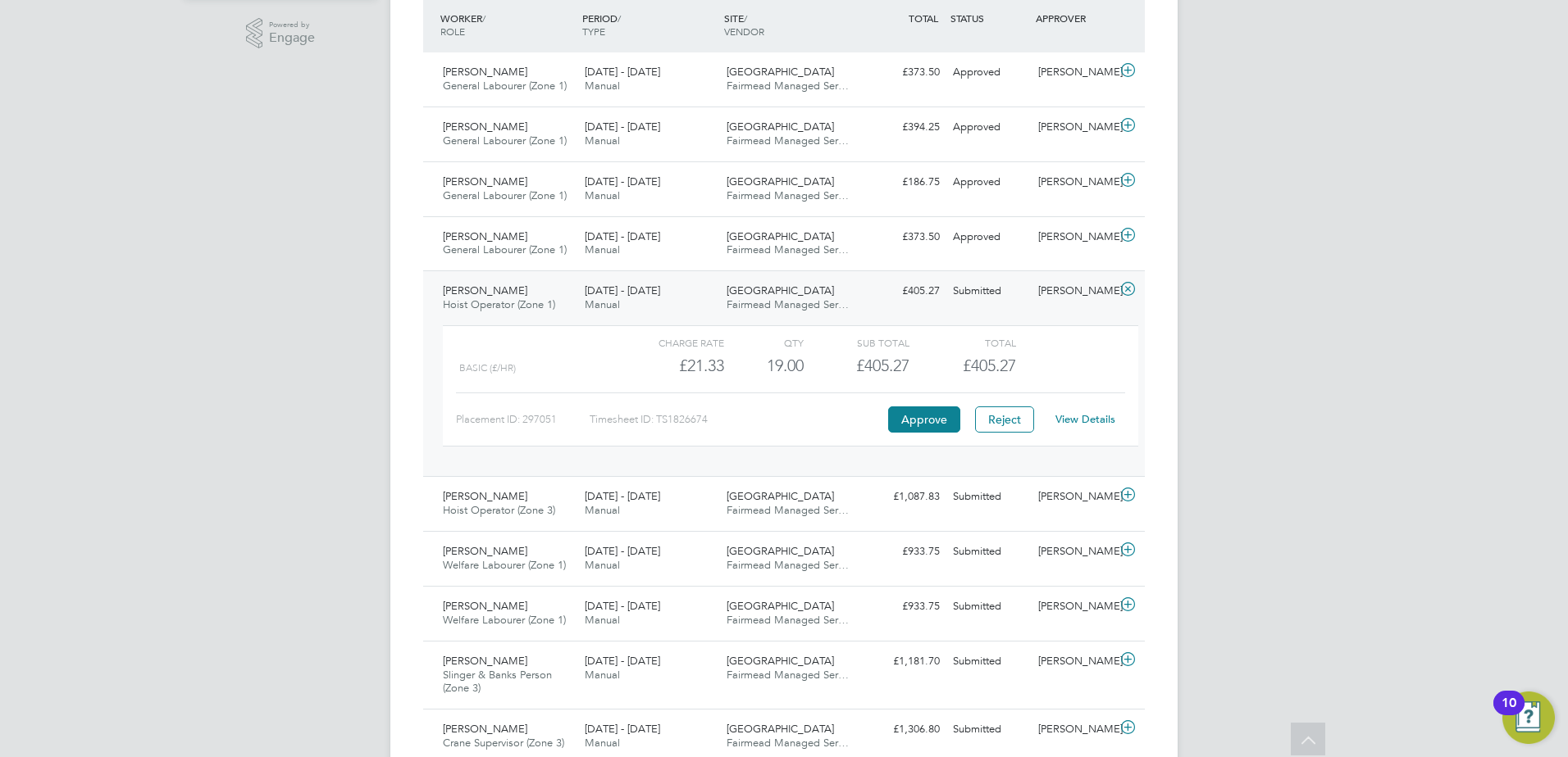
click at [1088, 412] on div "View Details" at bounding box center [1085, 419] width 81 height 27
click at [1088, 413] on div "View Details" at bounding box center [1085, 419] width 81 height 27
click at [1086, 419] on link "View Details" at bounding box center [1085, 419] width 60 height 14
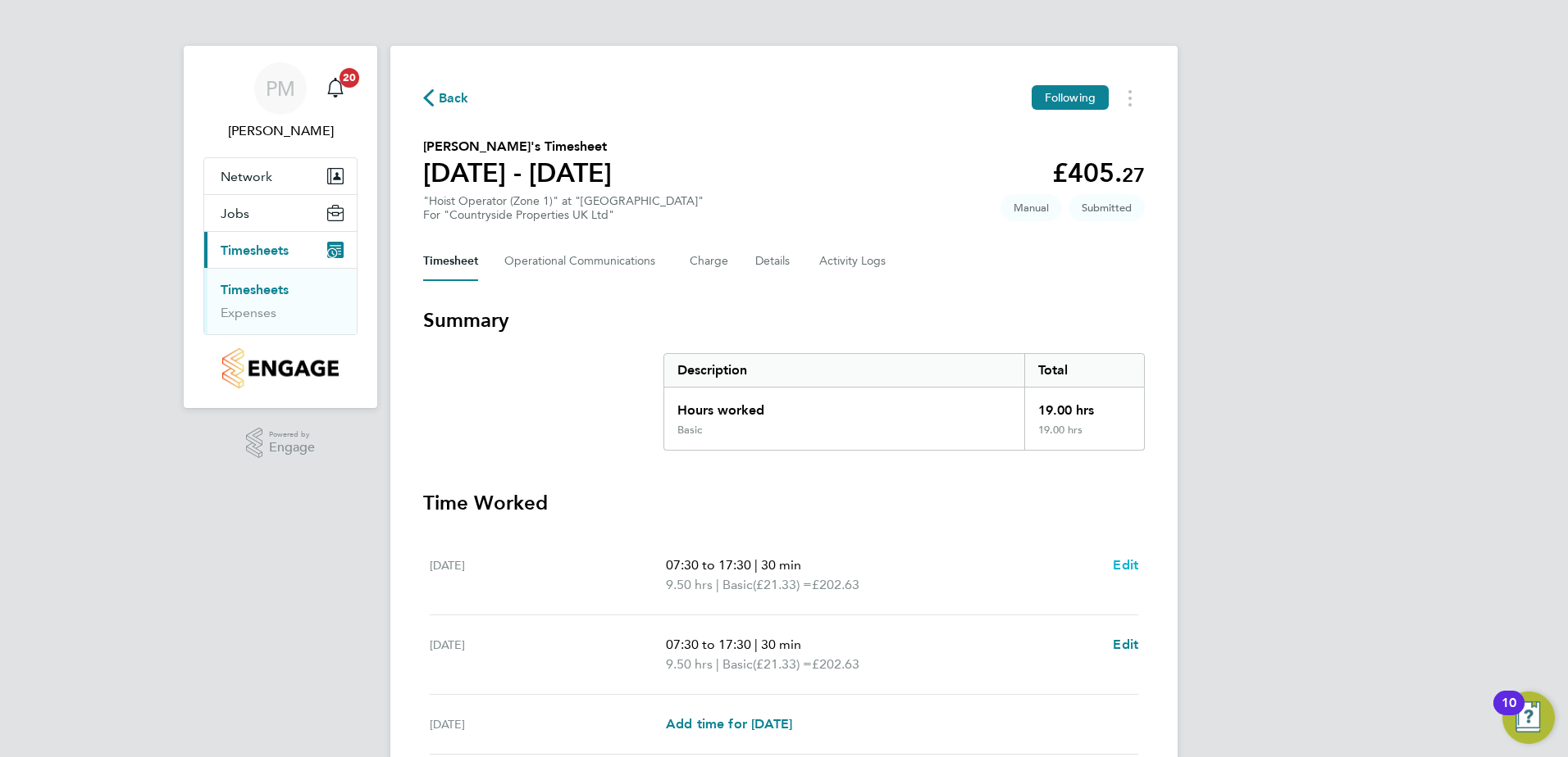
click at [1127, 564] on span "Edit" at bounding box center [1126, 565] width 26 height 16
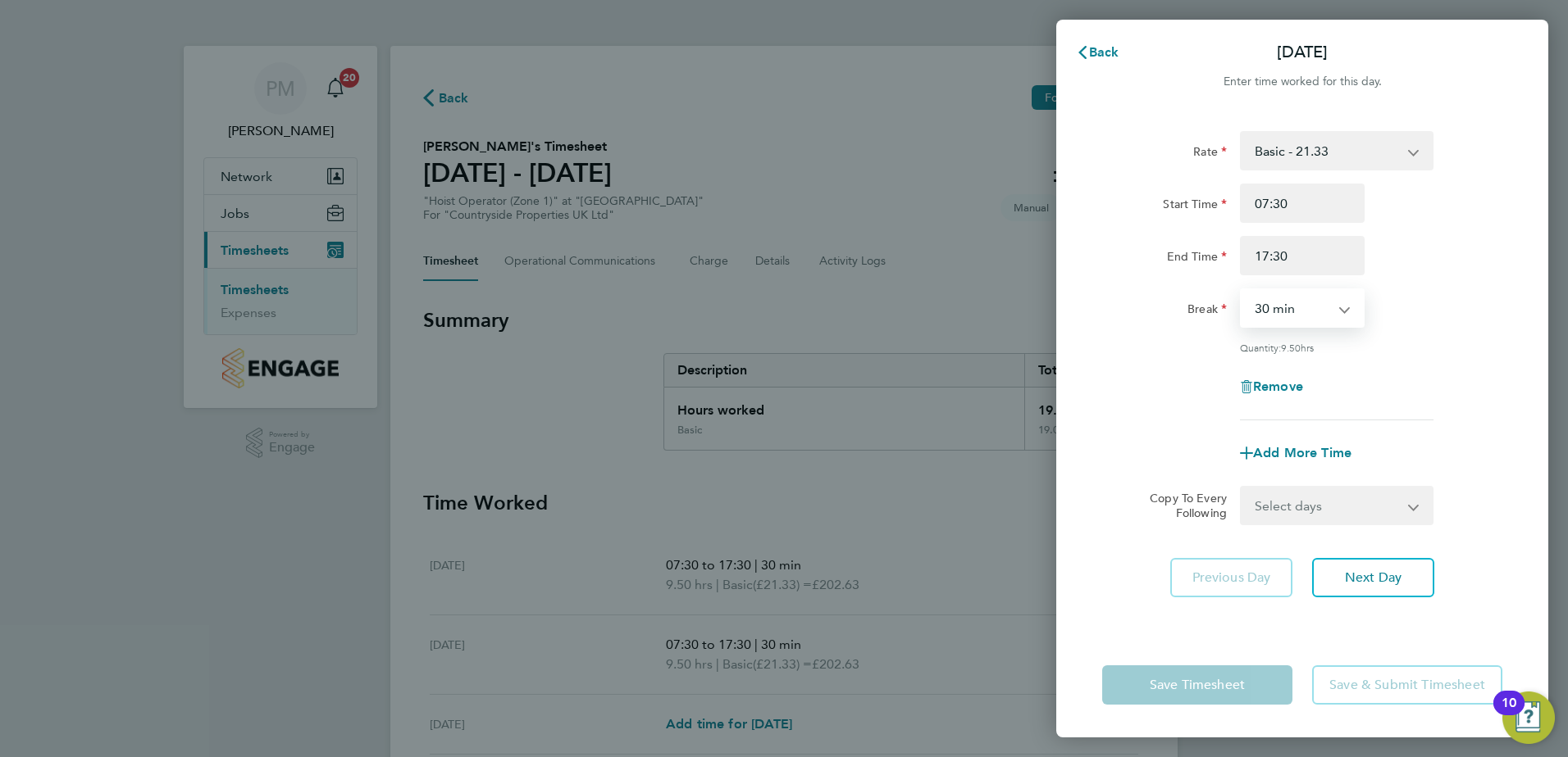
click at [1337, 307] on select "0 min 15 min 30 min 45 min 60 min 75 min 90 min" at bounding box center [1292, 308] width 101 height 36
select select "60"
click at [1242, 290] on select "0 min 15 min 30 min 45 min 60 min 75 min 90 min" at bounding box center [1292, 308] width 101 height 36
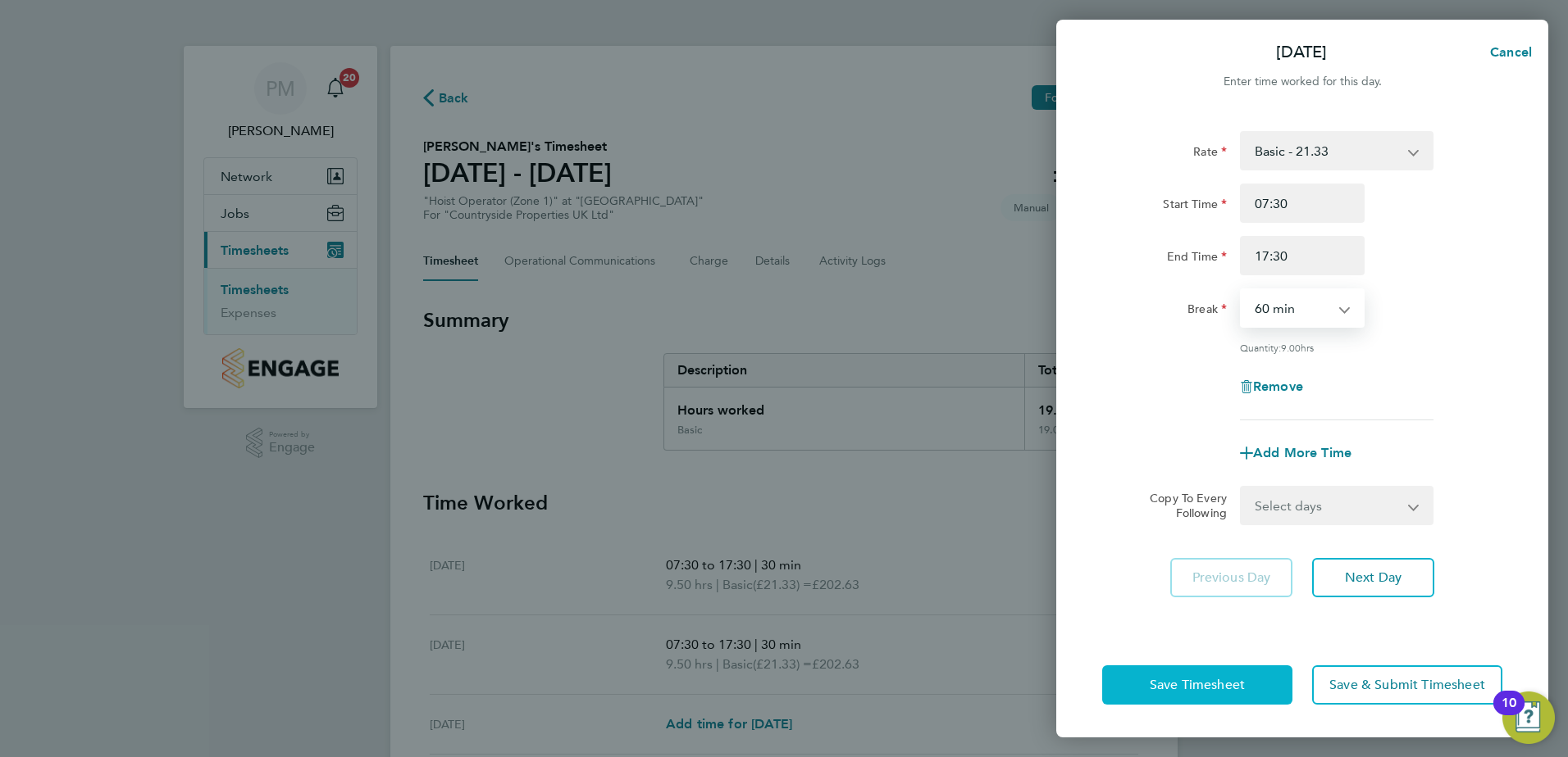
click at [1208, 689] on span "Save Timesheet" at bounding box center [1198, 685] width 96 height 17
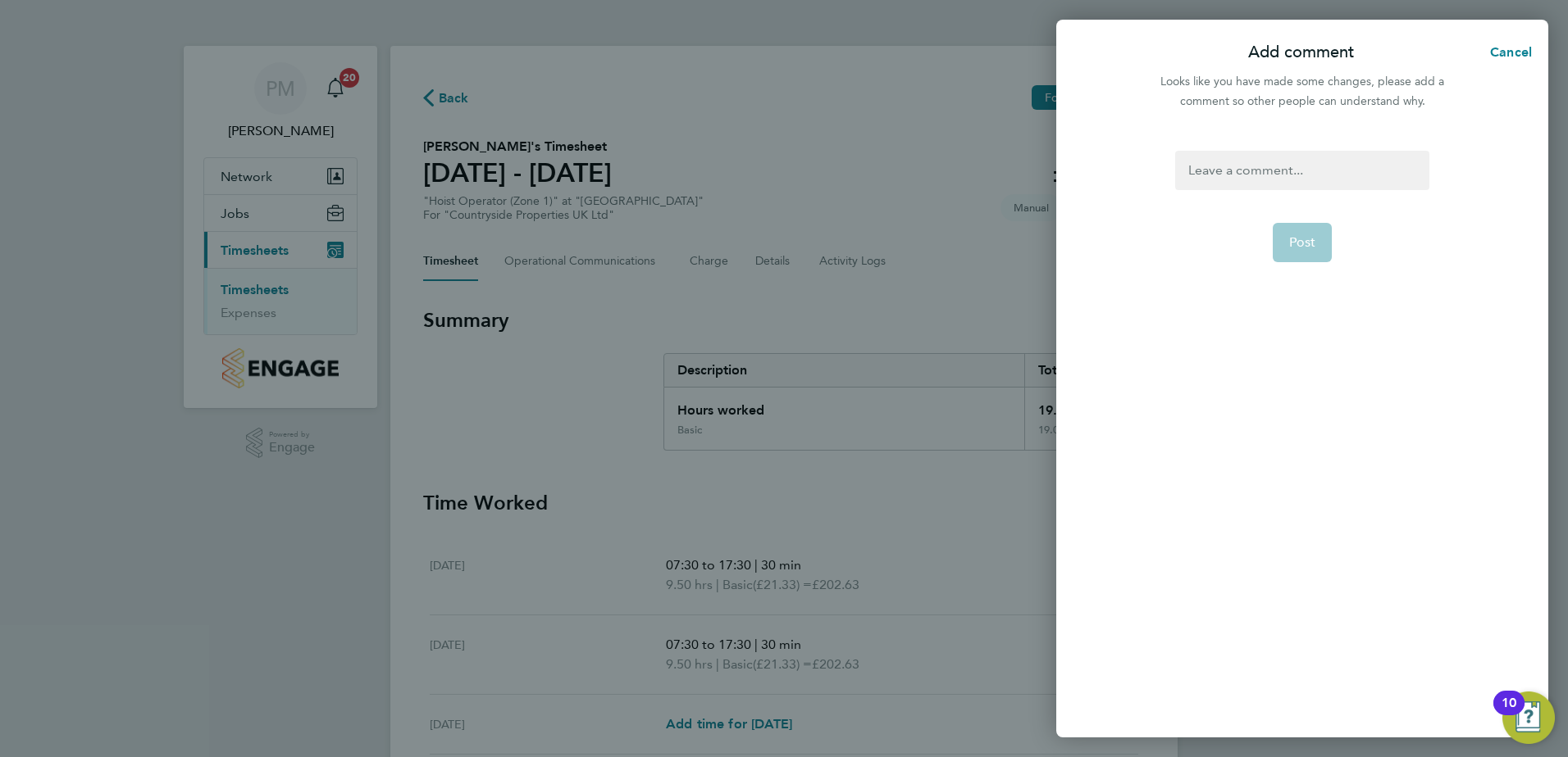
click at [1264, 170] on div at bounding box center [1301, 170] width 253 height 39
click at [1292, 240] on span "Post" at bounding box center [1302, 242] width 27 height 17
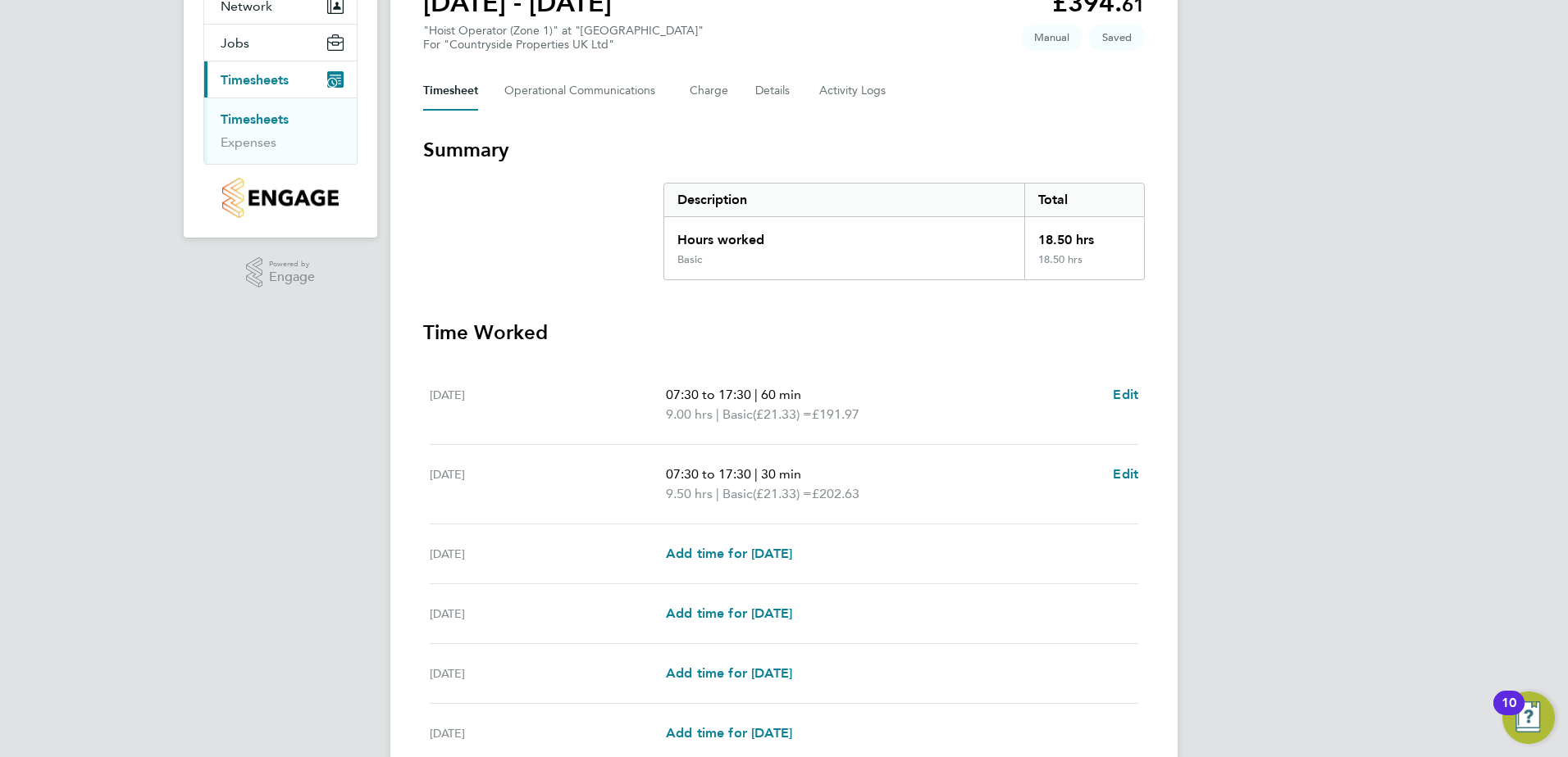
scroll to position [328, 0]
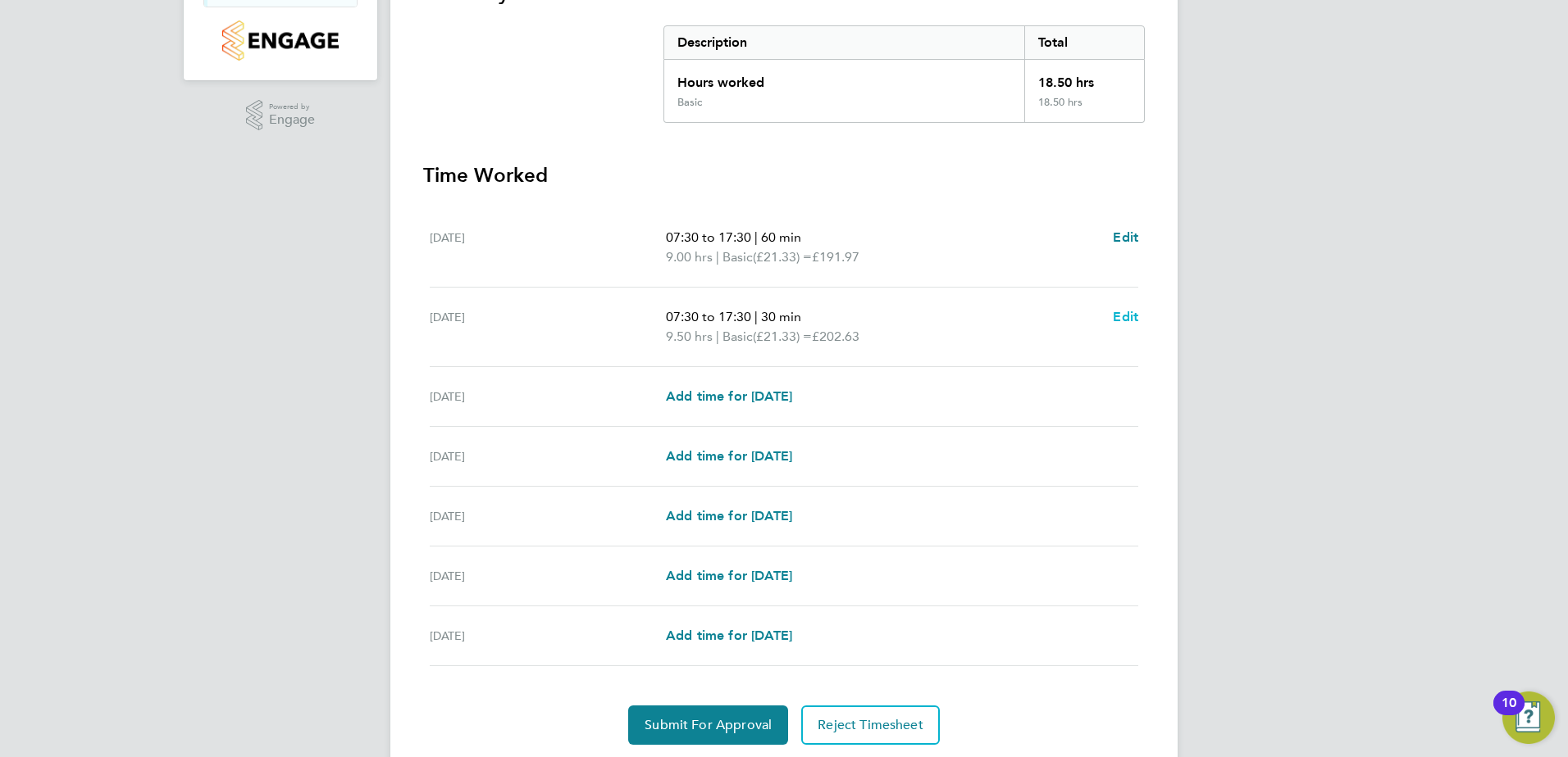
click at [1123, 318] on span "Edit" at bounding box center [1126, 317] width 26 height 16
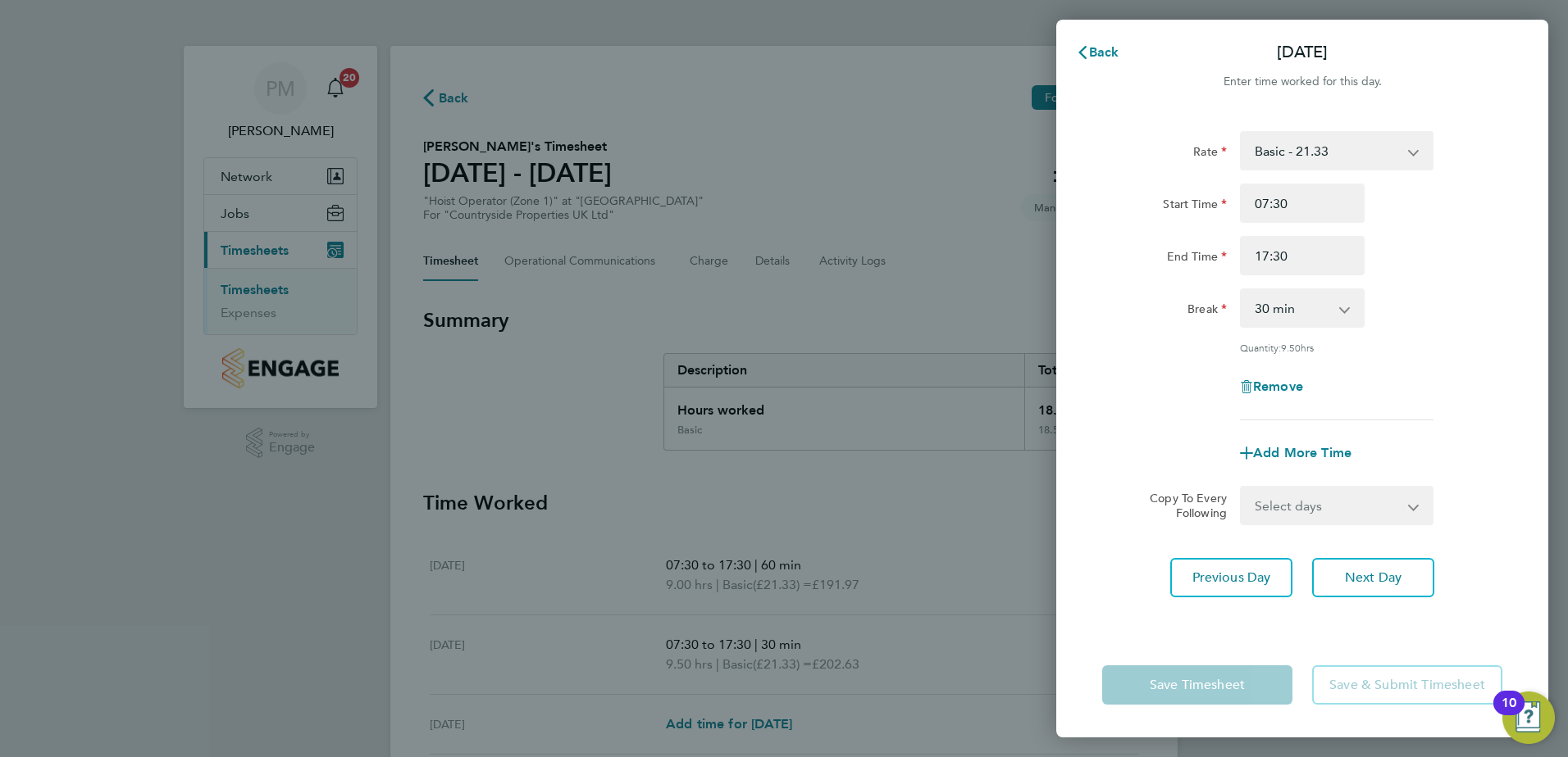
click at [1343, 307] on app-icon-cross-button at bounding box center [1353, 308] width 20 height 36
click at [1305, 303] on select "0 min 15 min 30 min 45 min 60 min 75 min 90 min" at bounding box center [1292, 308] width 101 height 36
select select "60"
click at [1242, 290] on select "0 min 15 min 30 min 45 min 60 min 75 min 90 min" at bounding box center [1292, 308] width 101 height 36
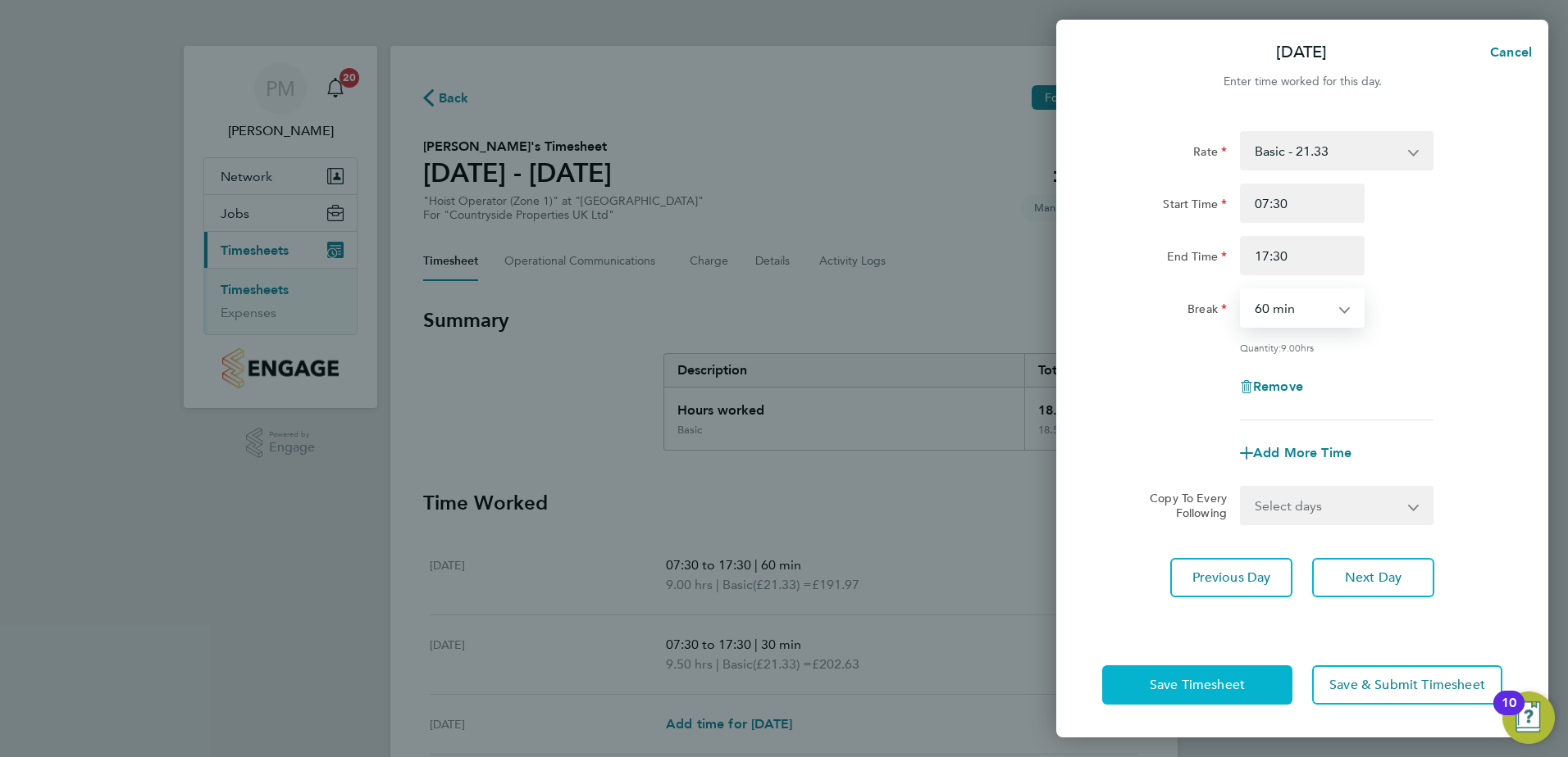
click at [1182, 689] on span "Save Timesheet" at bounding box center [1198, 685] width 96 height 17
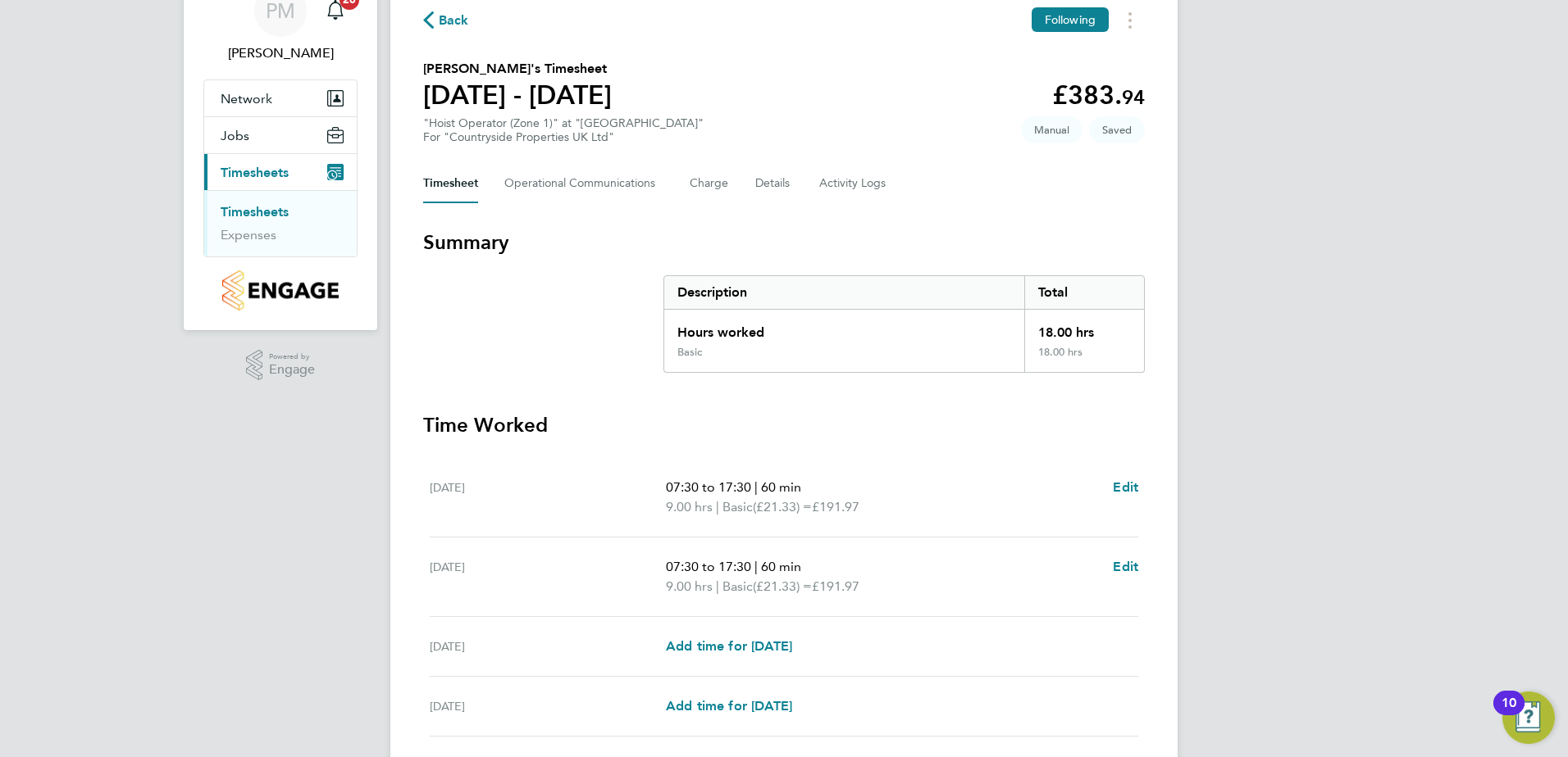
scroll to position [164, 0]
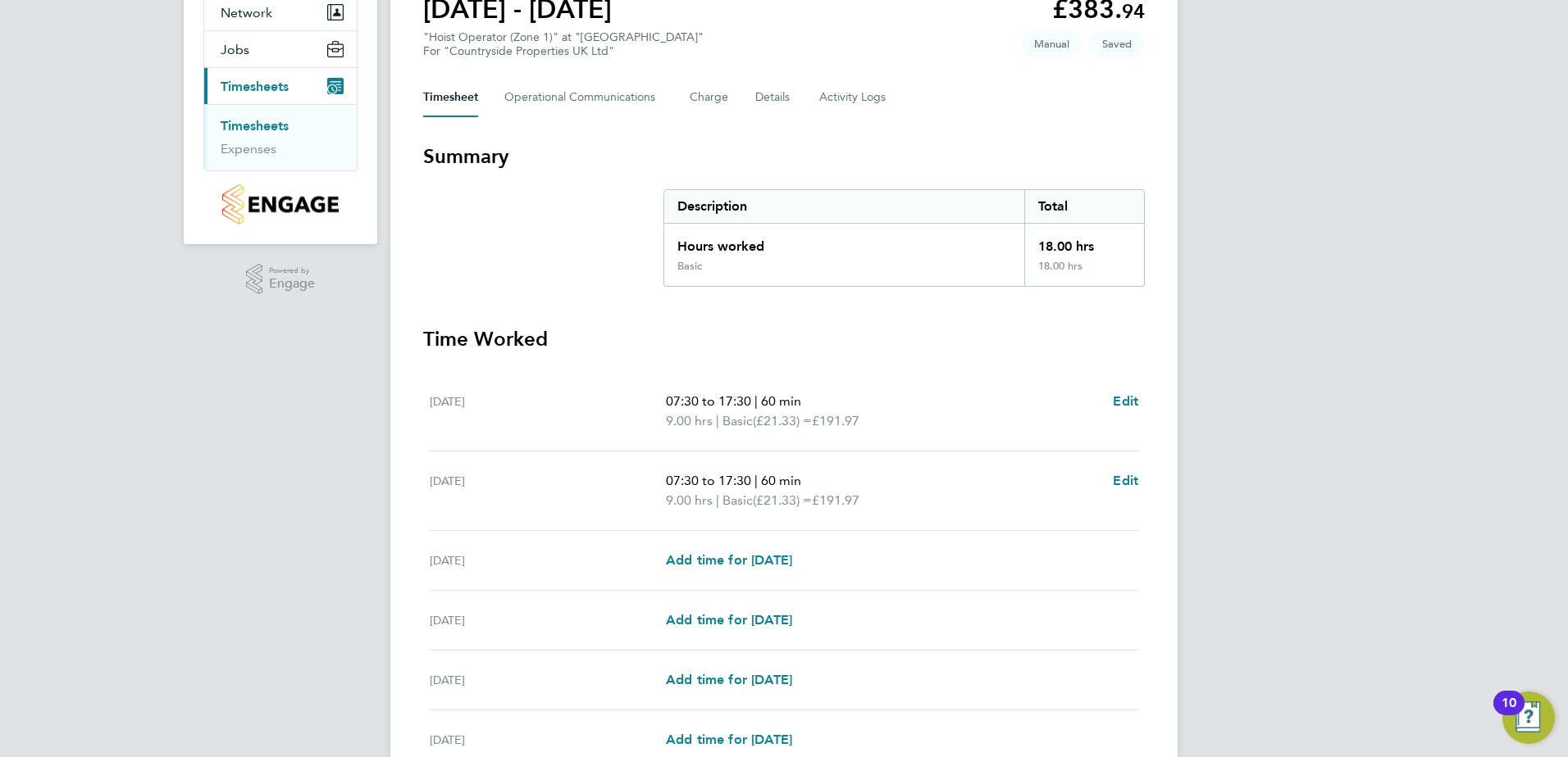
click at [262, 120] on link "Timesheets" at bounding box center [254, 126] width 68 height 16
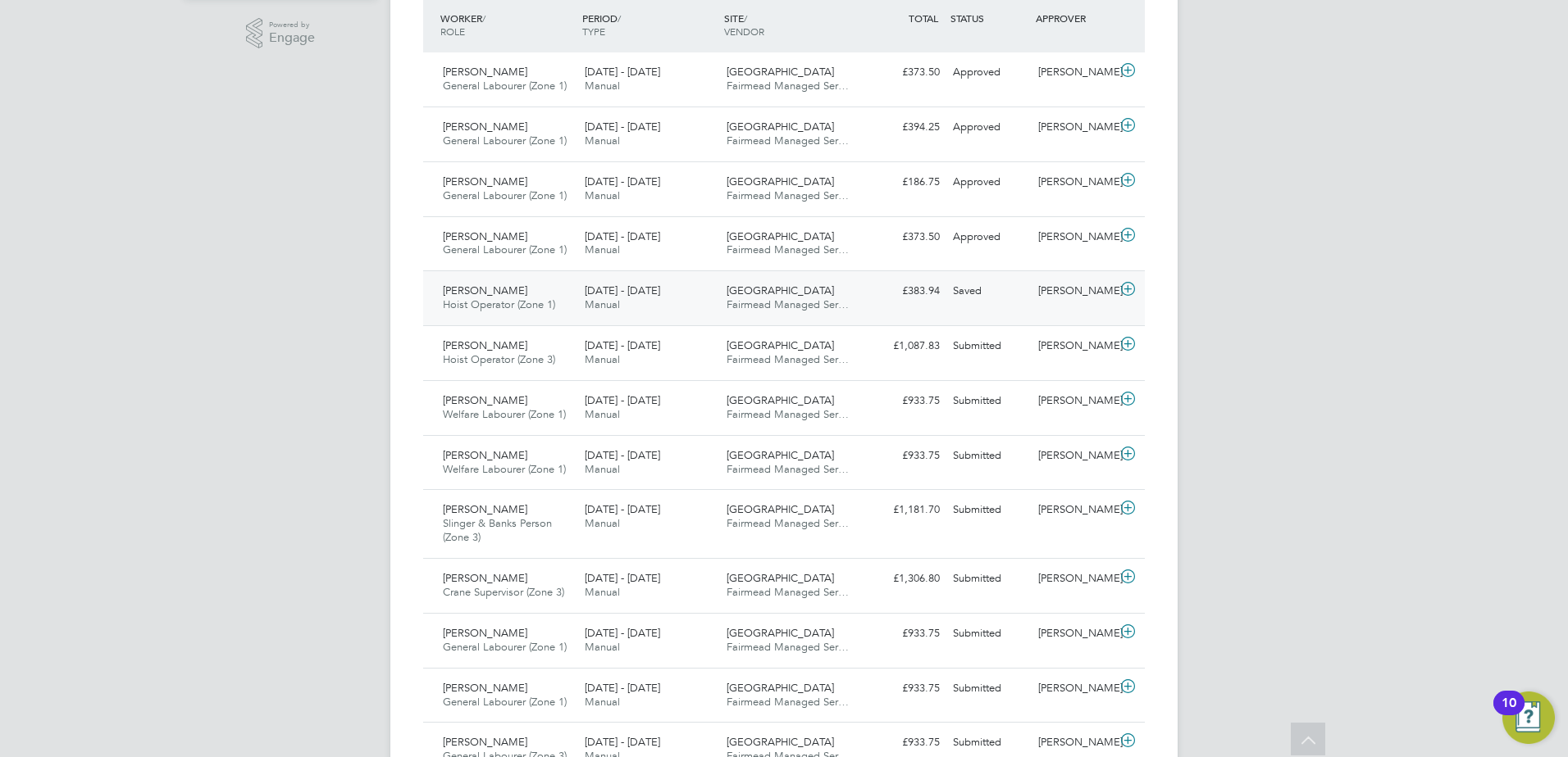
click at [488, 288] on span "Mohammed Kelbi" at bounding box center [486, 290] width 85 height 14
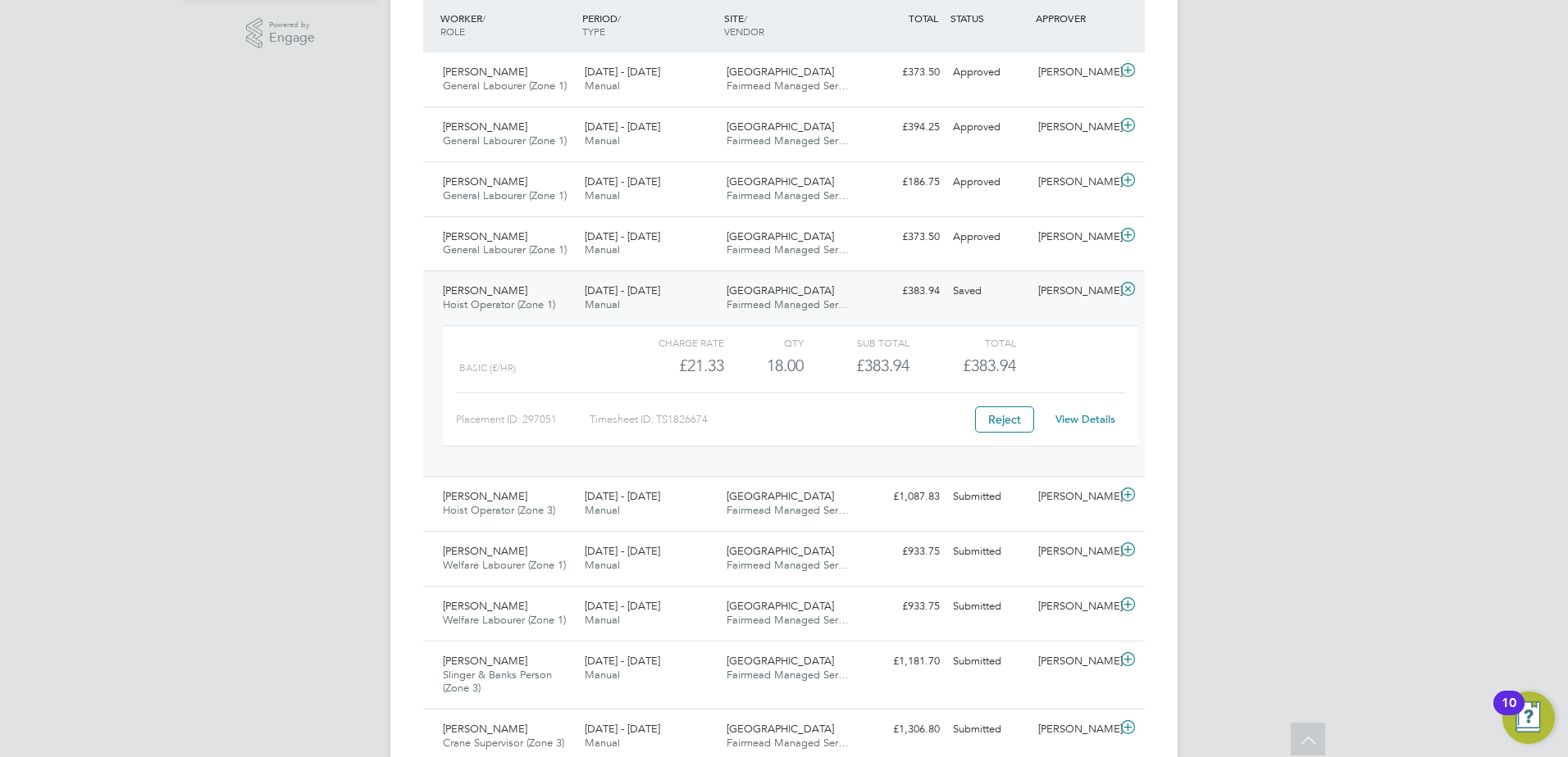
click at [1086, 414] on link "View Details" at bounding box center [1085, 419] width 60 height 14
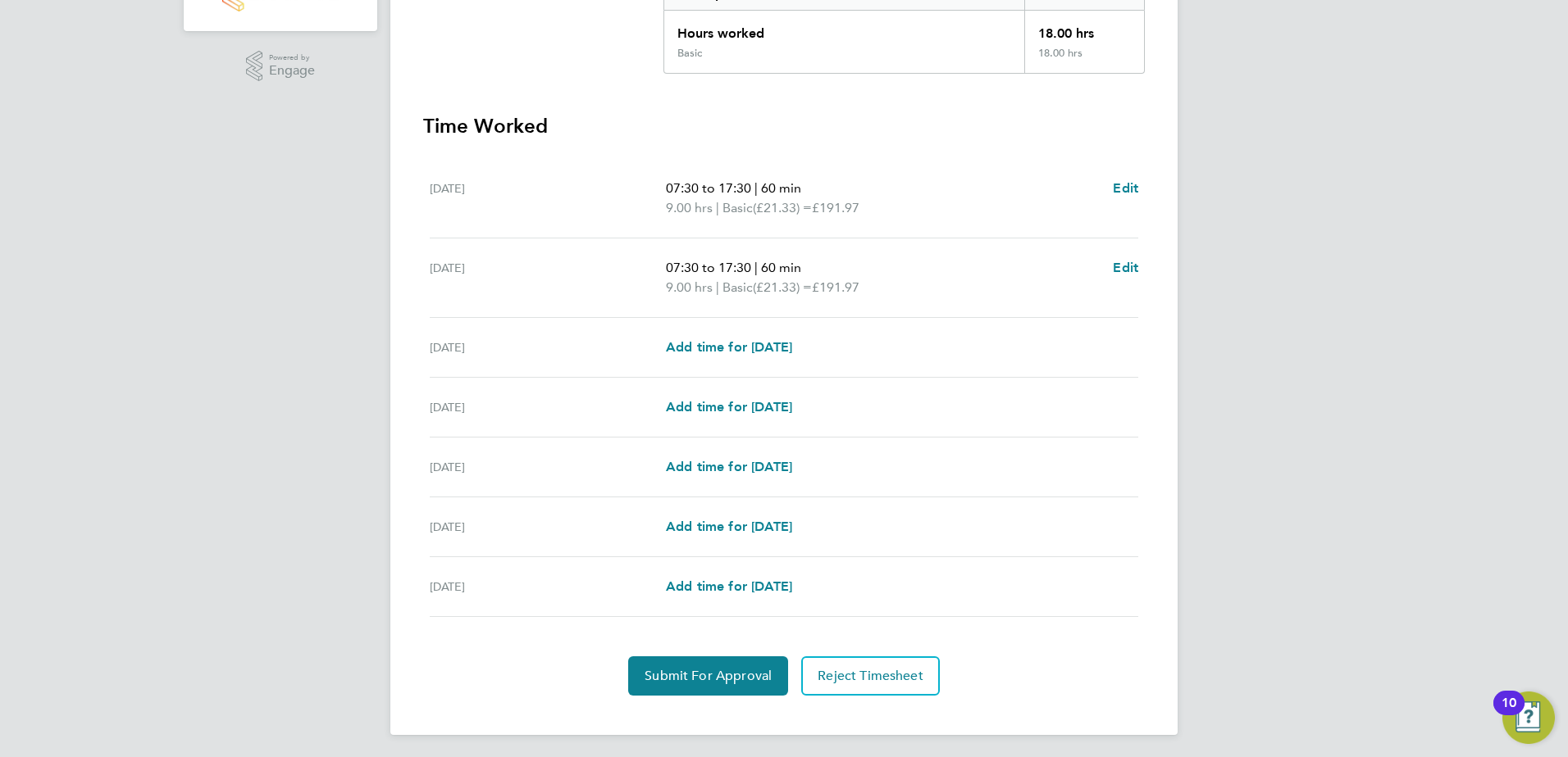
scroll to position [381, 0]
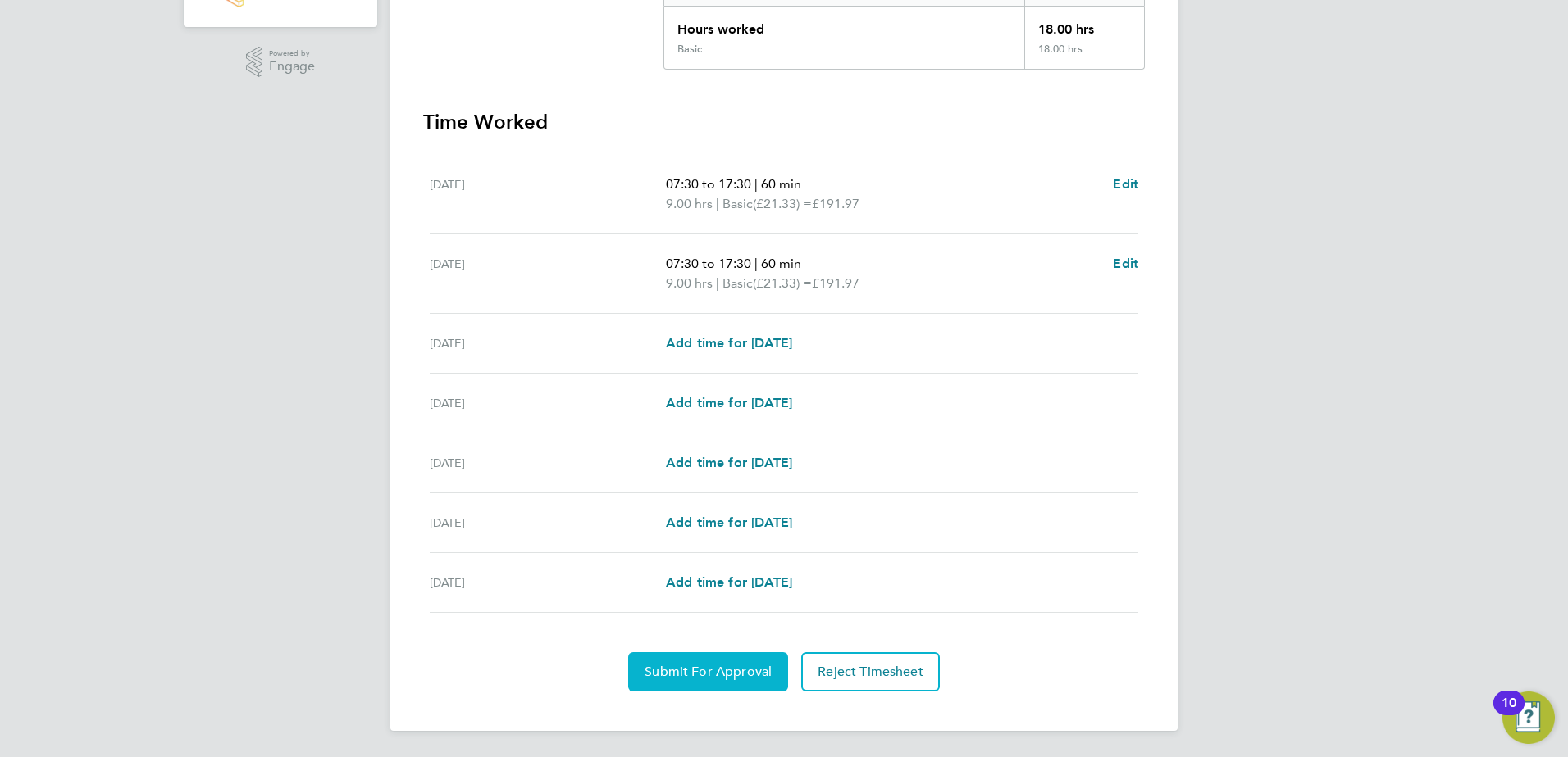
click at [721, 665] on span "Submit For Approval" at bounding box center [708, 672] width 127 height 17
click at [734, 664] on span "Approve Timesheet" at bounding box center [708, 672] width 120 height 17
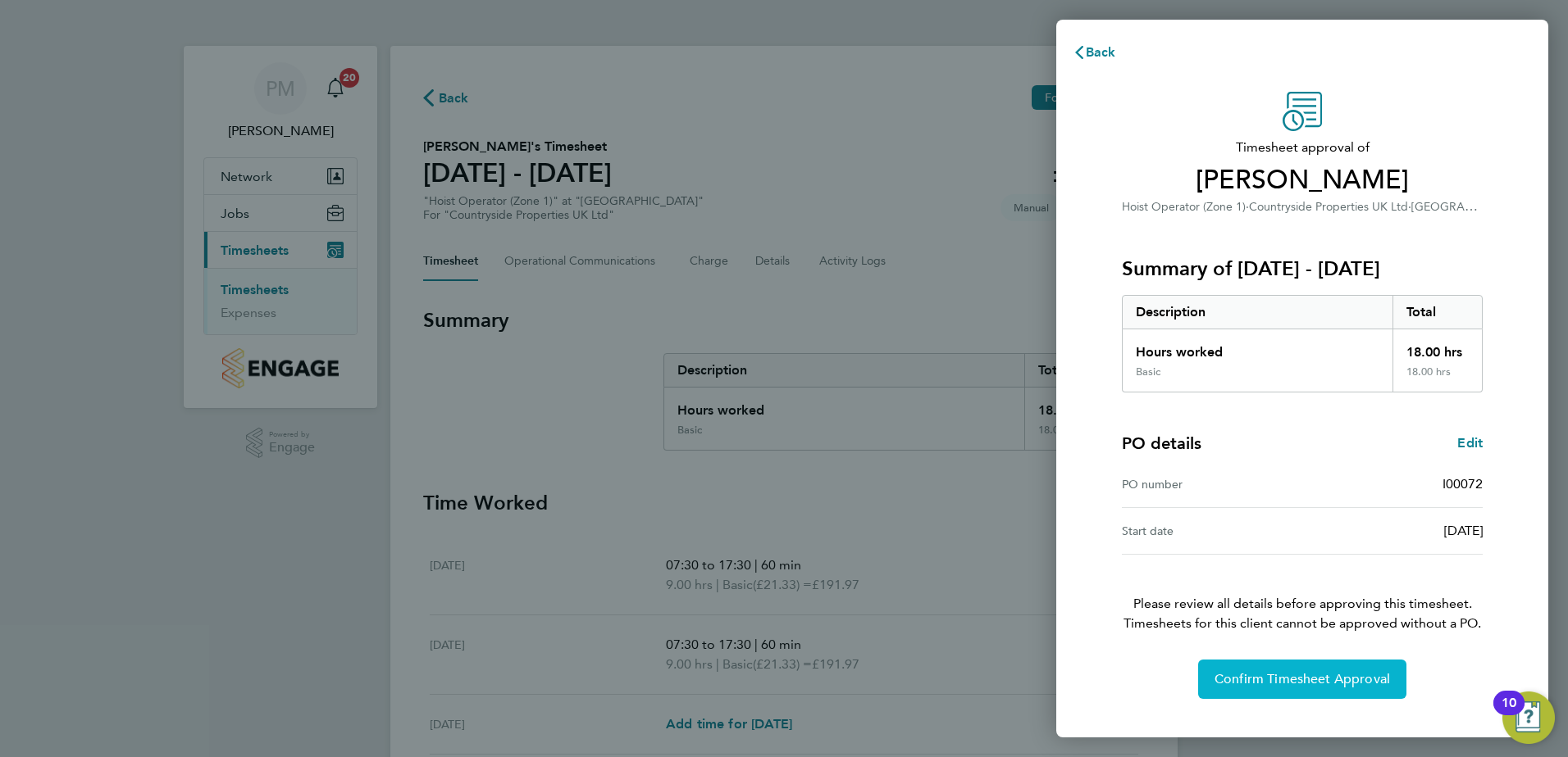
click at [1271, 677] on span "Confirm Timesheet Approval" at bounding box center [1302, 679] width 175 height 17
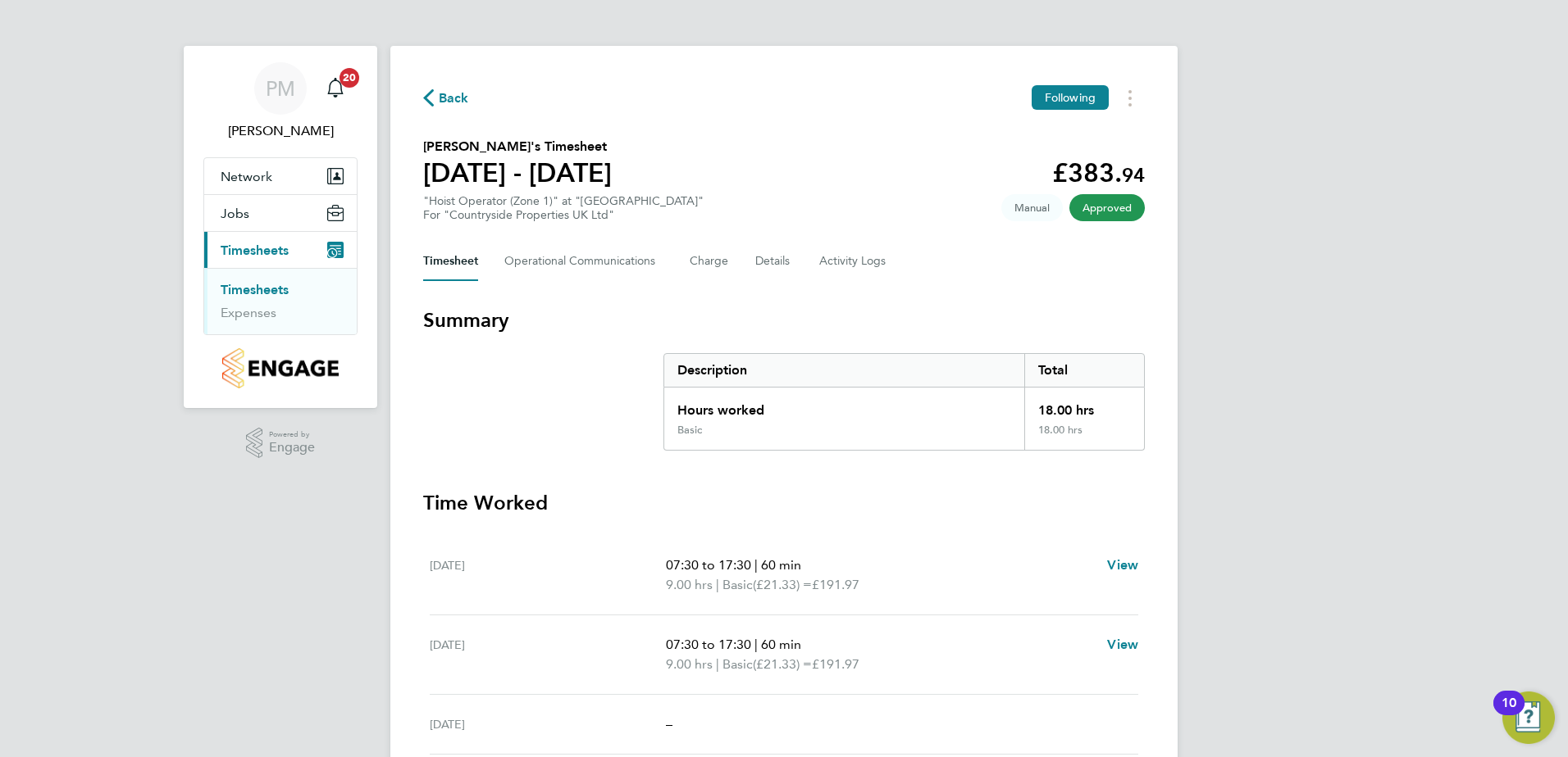
click at [272, 285] on link "Timesheets" at bounding box center [254, 289] width 68 height 16
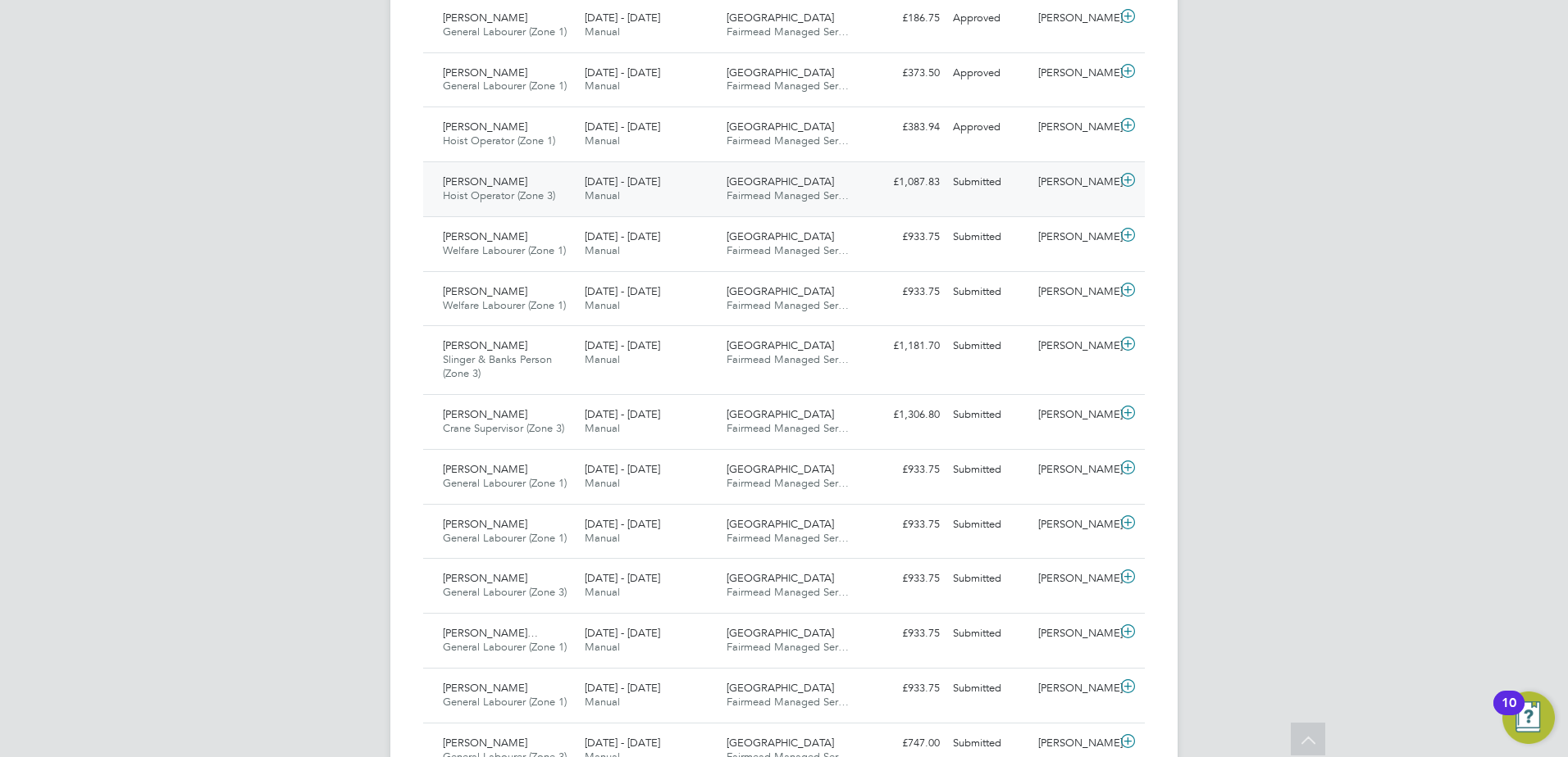
click at [464, 181] on span "Christian Kusi" at bounding box center [486, 181] width 85 height 14
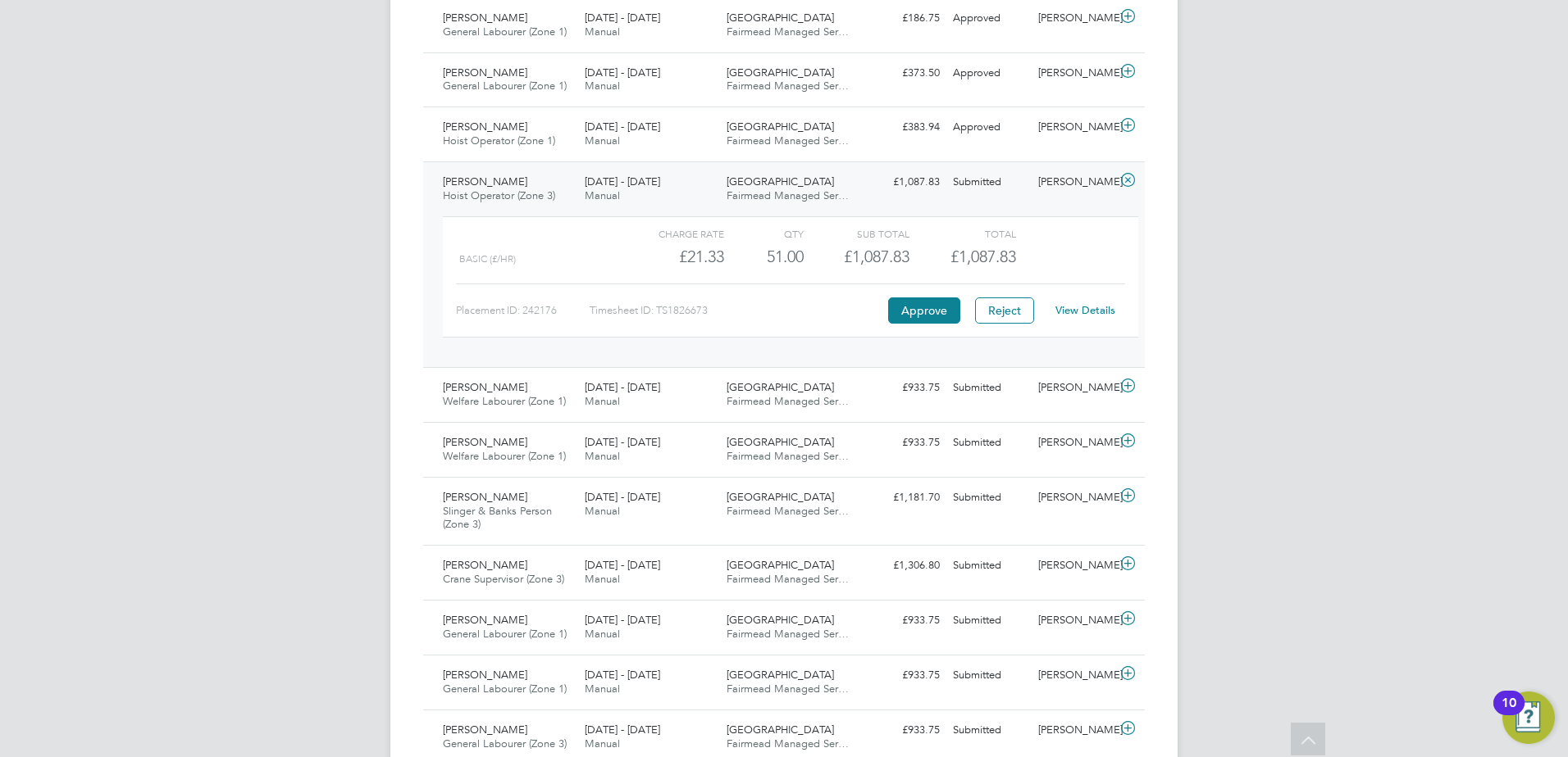
click at [1096, 306] on link "View Details" at bounding box center [1085, 310] width 60 height 14
